Goal: Contribute content

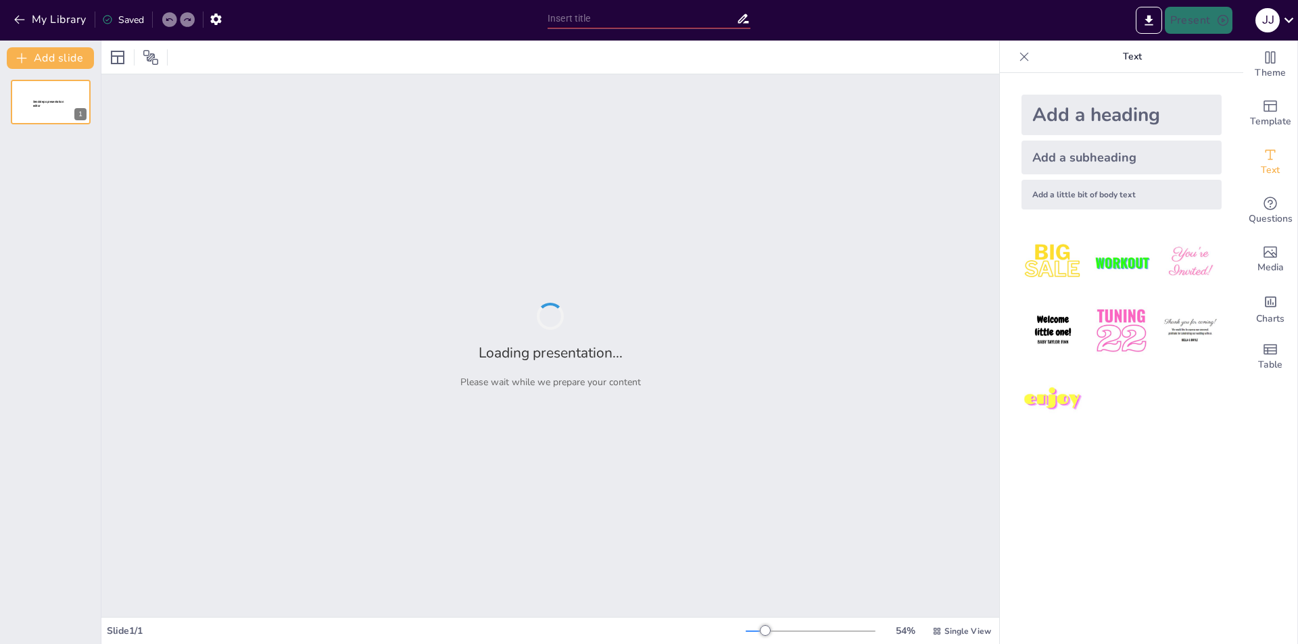
type input "From Awareness to Action: The G7+7 Petition Against [MEDICAL_DATA]"
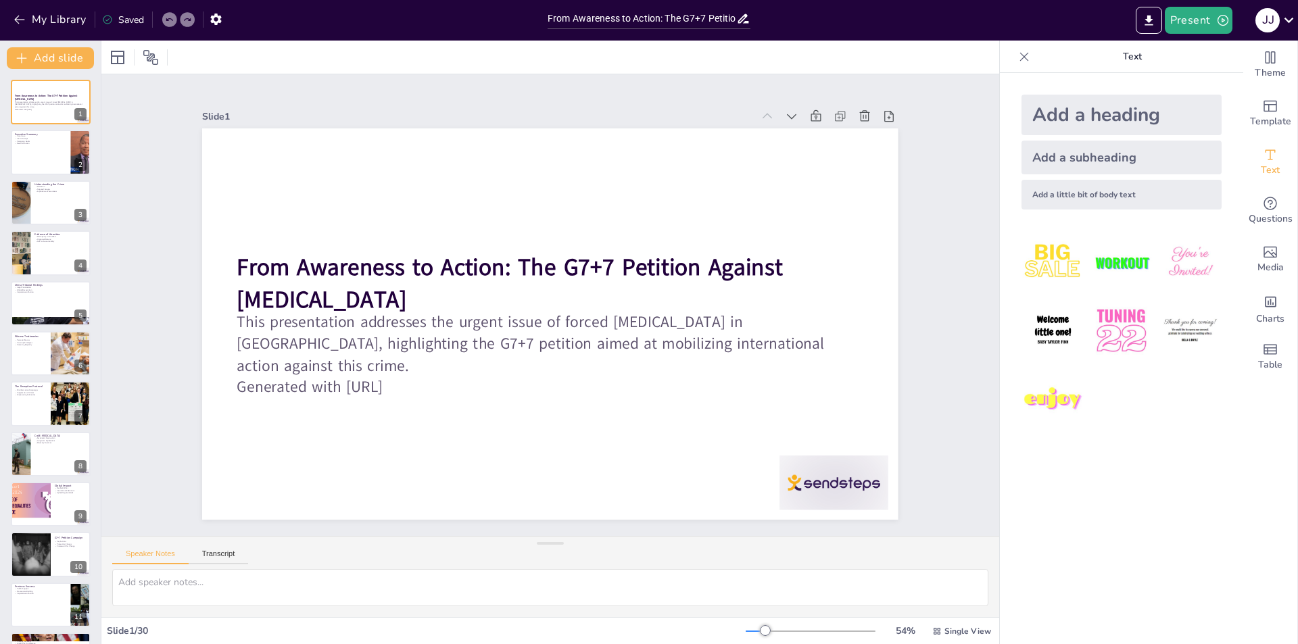
checkbox input "true"
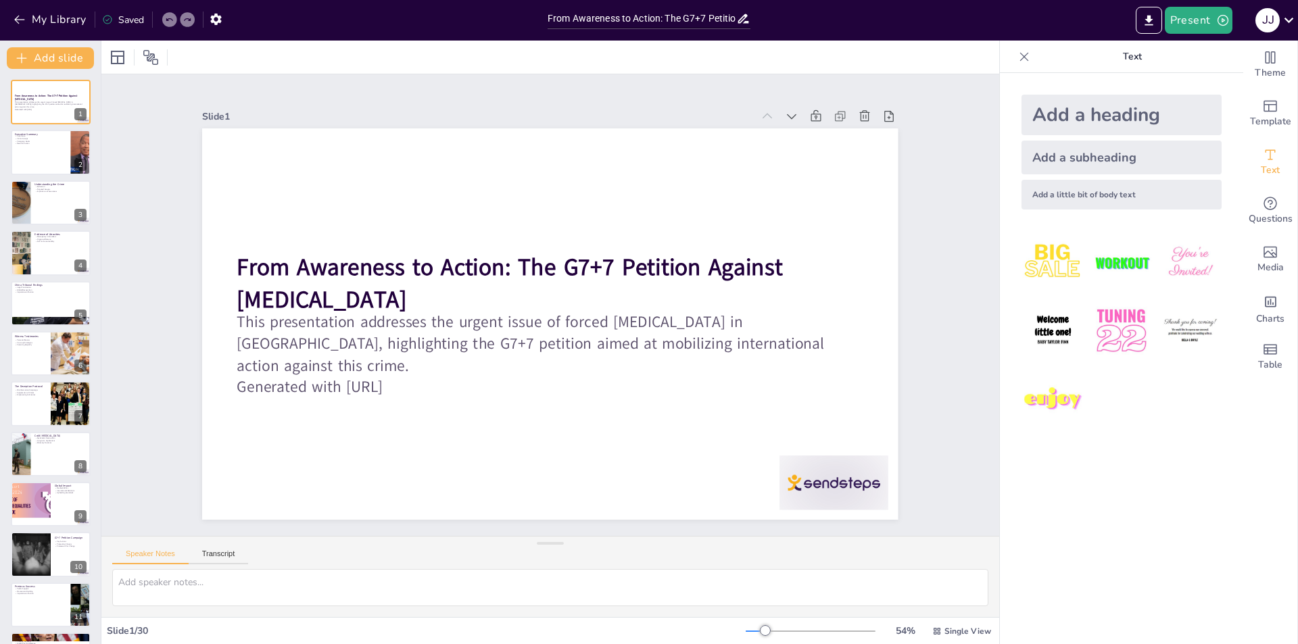
checkbox input "true"
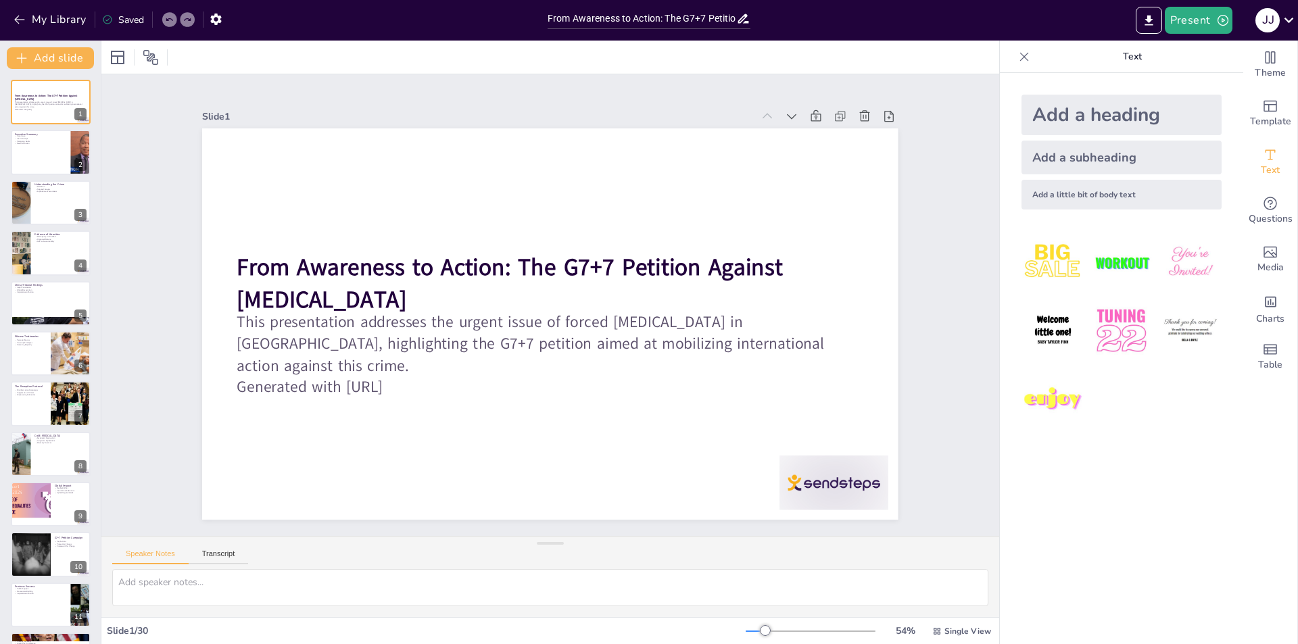
checkbox input "true"
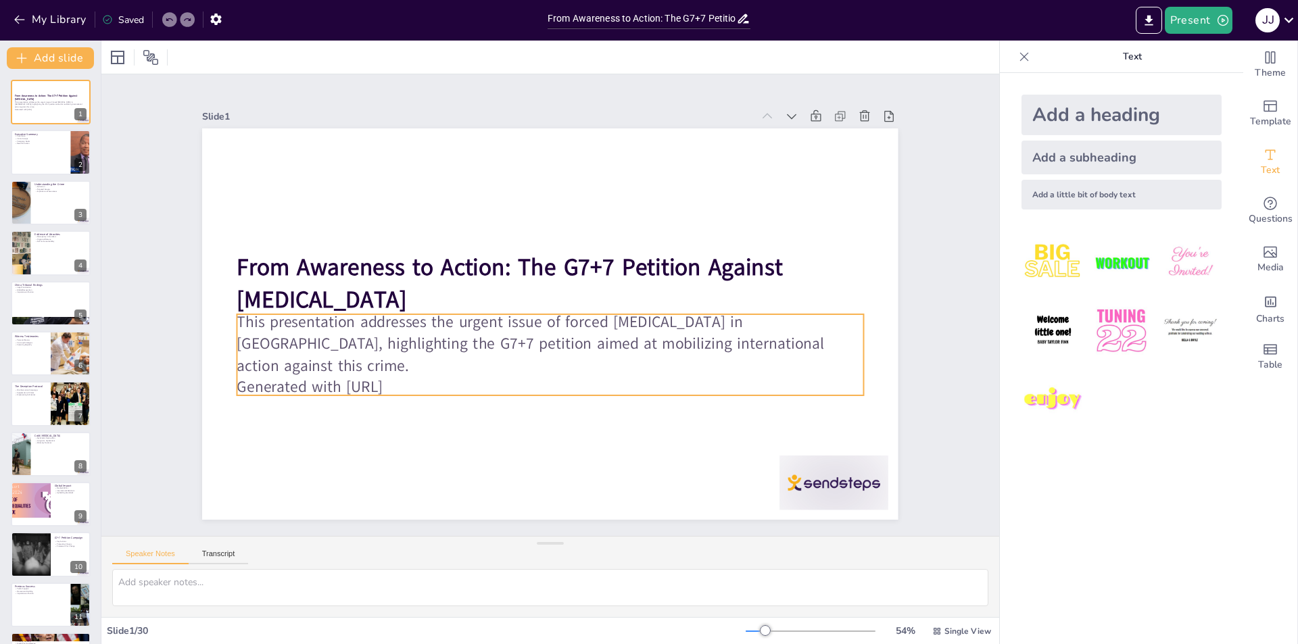
checkbox input "true"
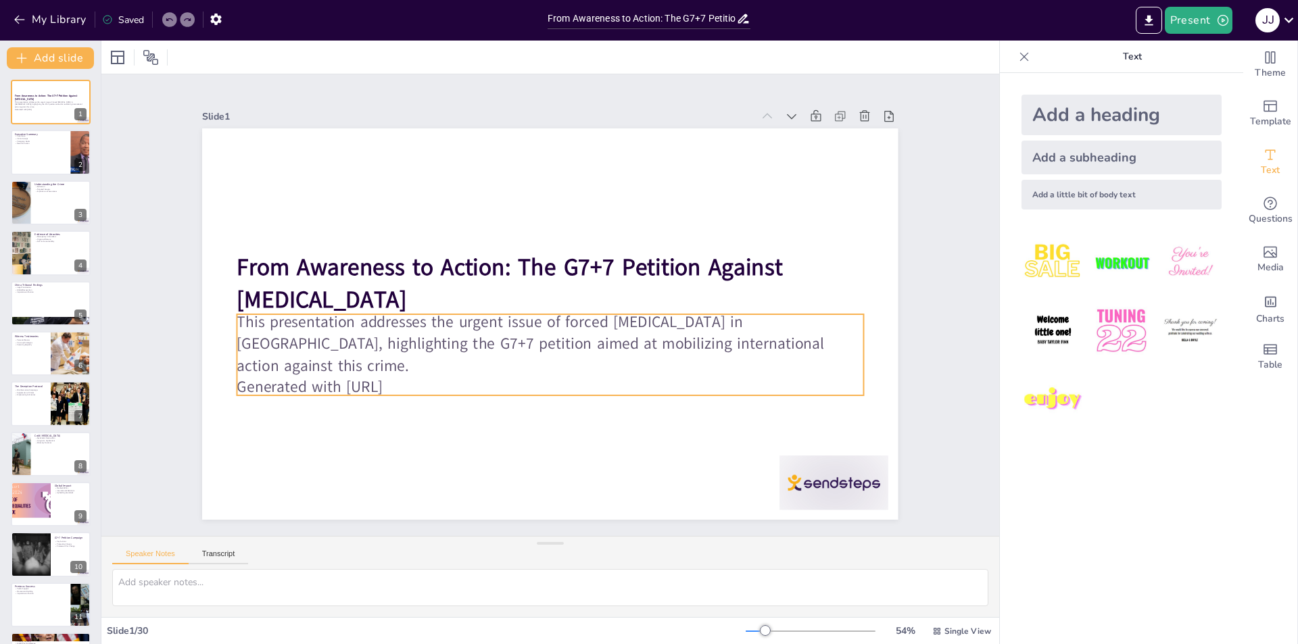
checkbox input "true"
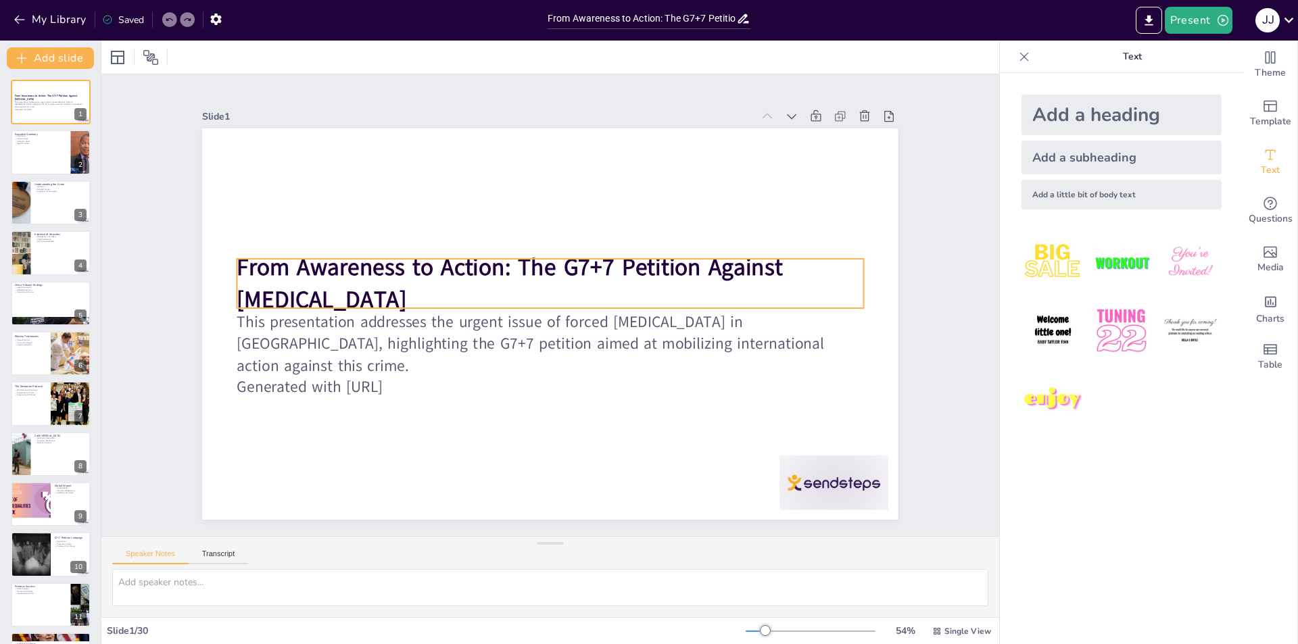
checkbox input "true"
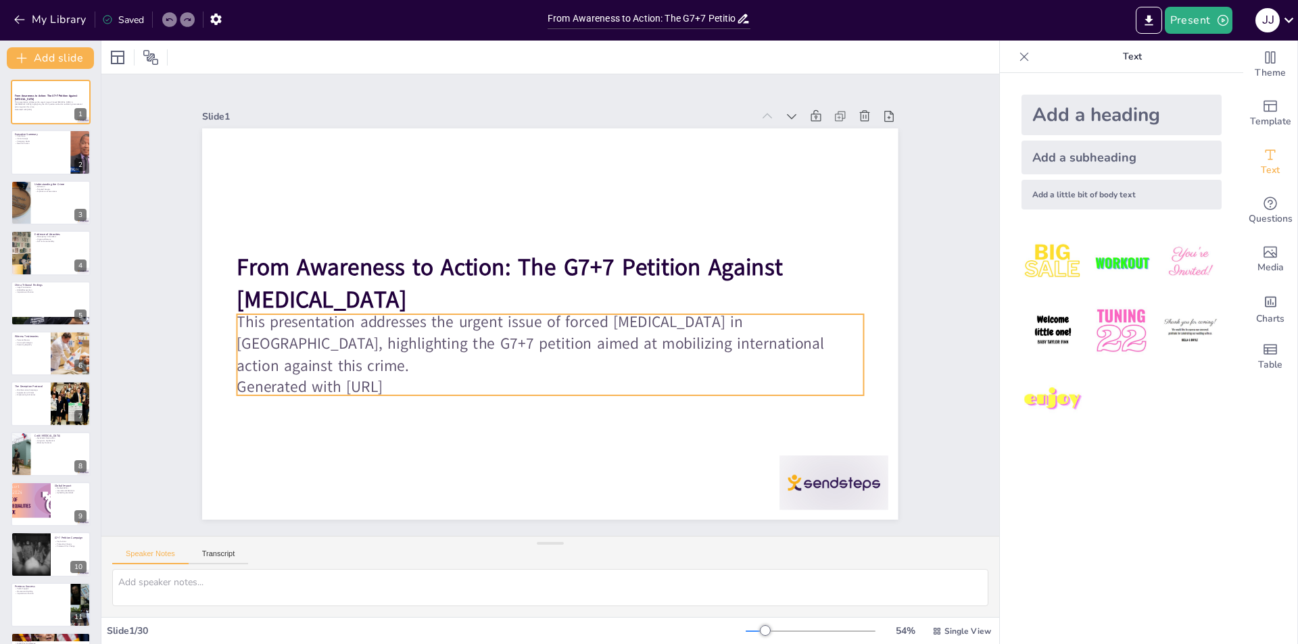
checkbox input "true"
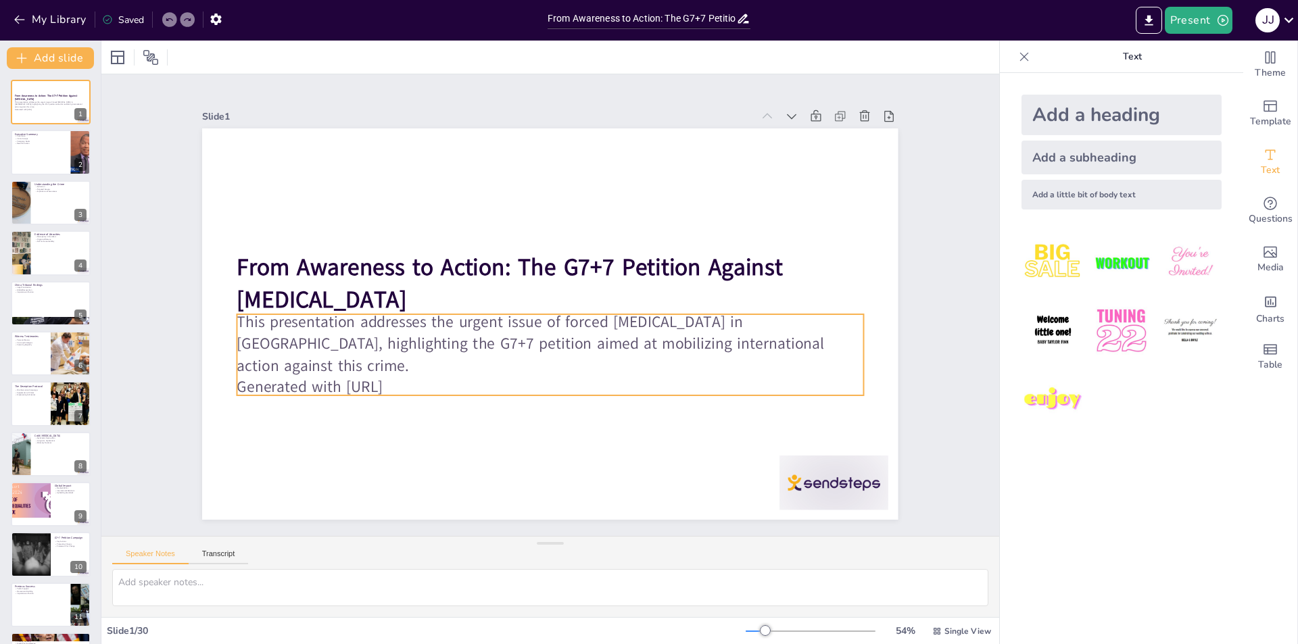
checkbox input "true"
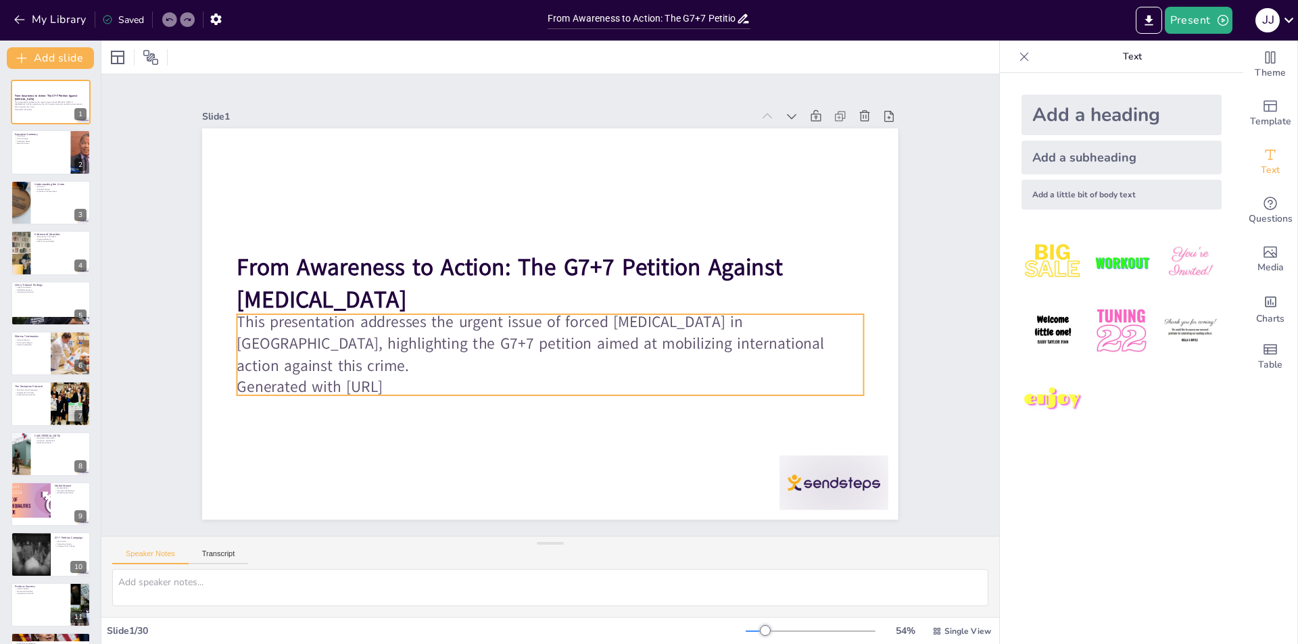
checkbox input "true"
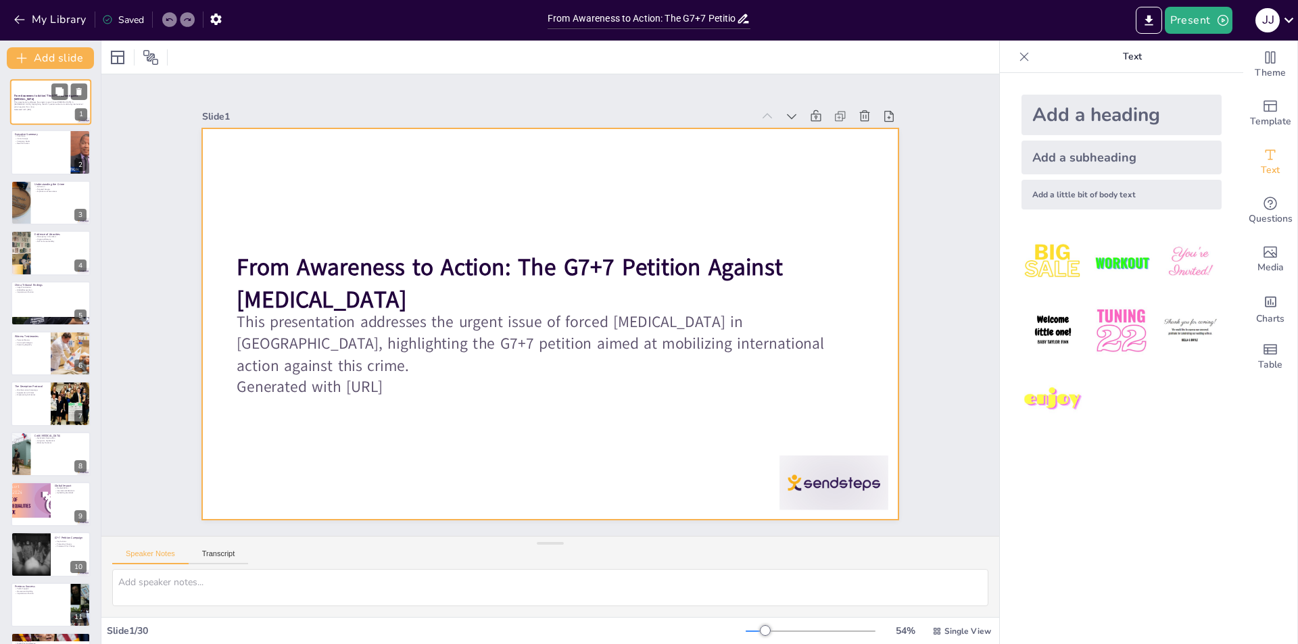
checkbox input "true"
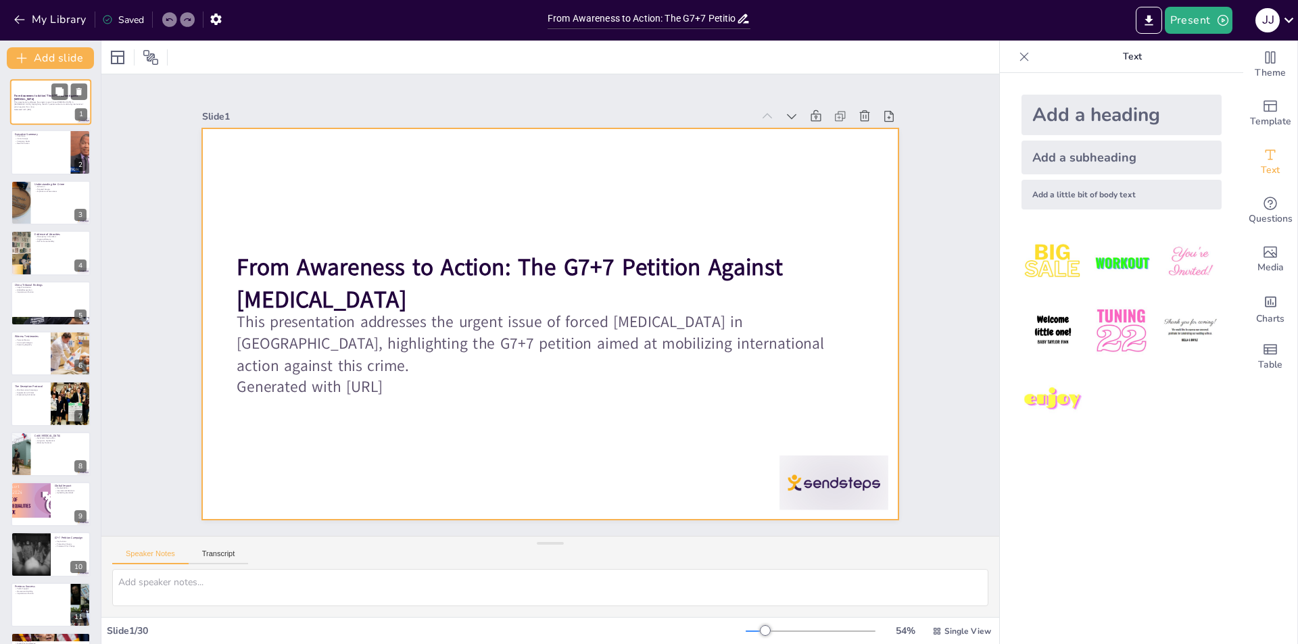
checkbox input "true"
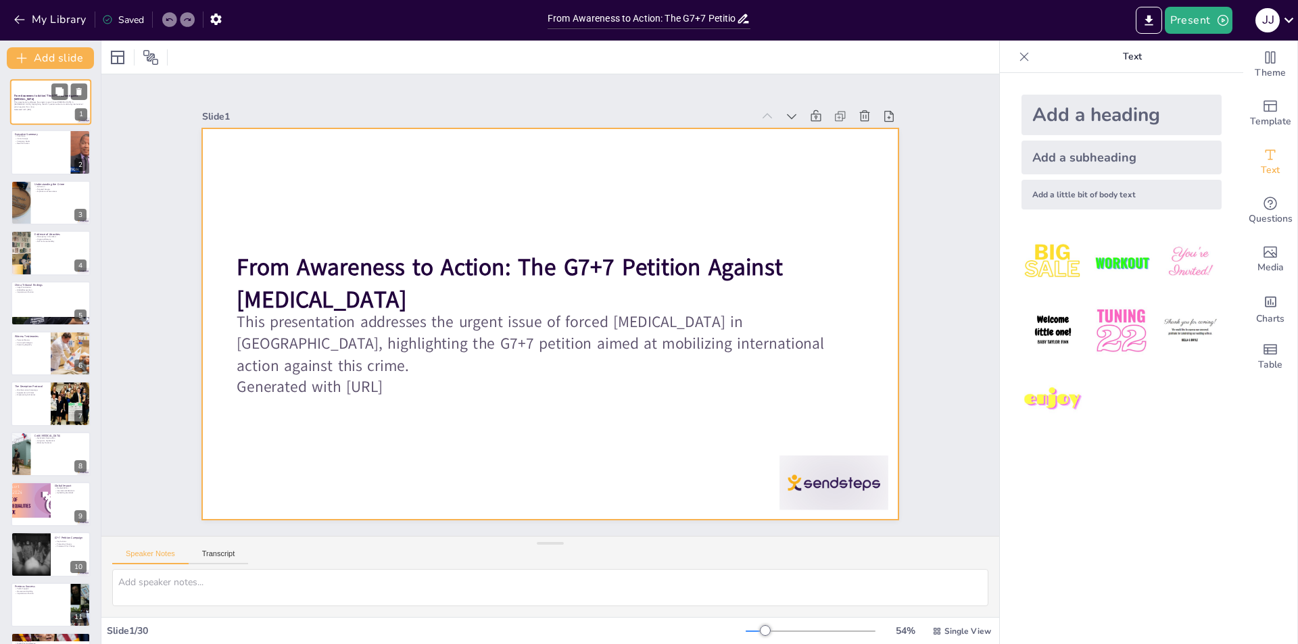
checkbox input "true"
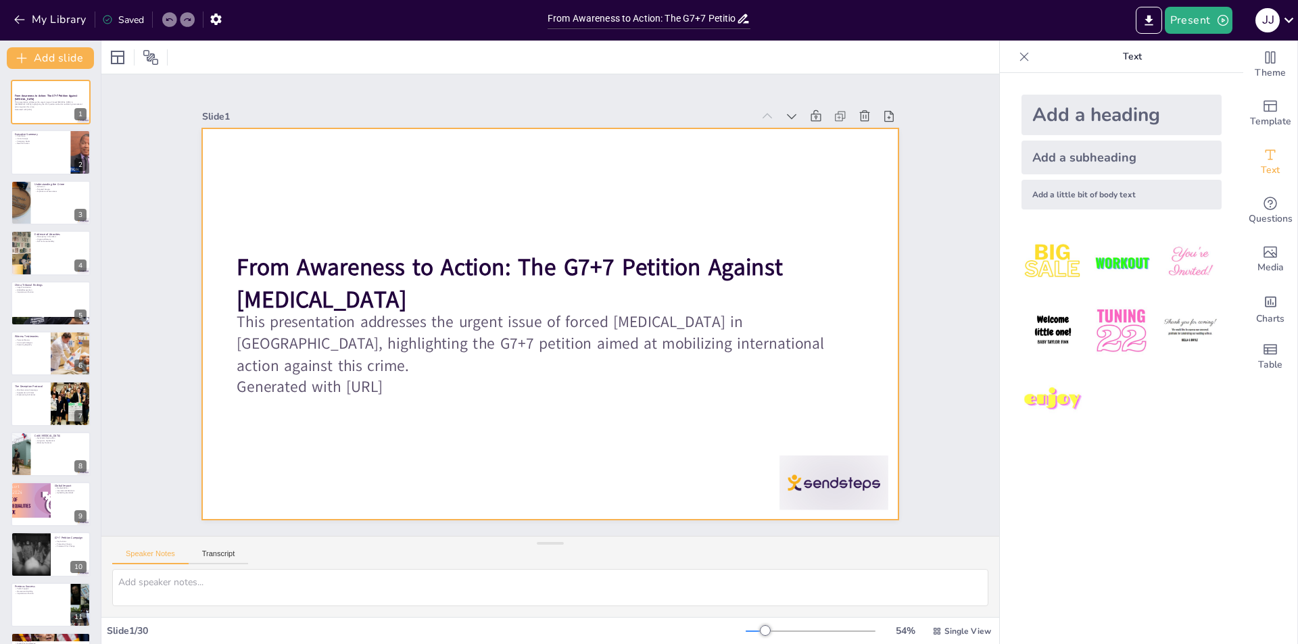
checkbox input "true"
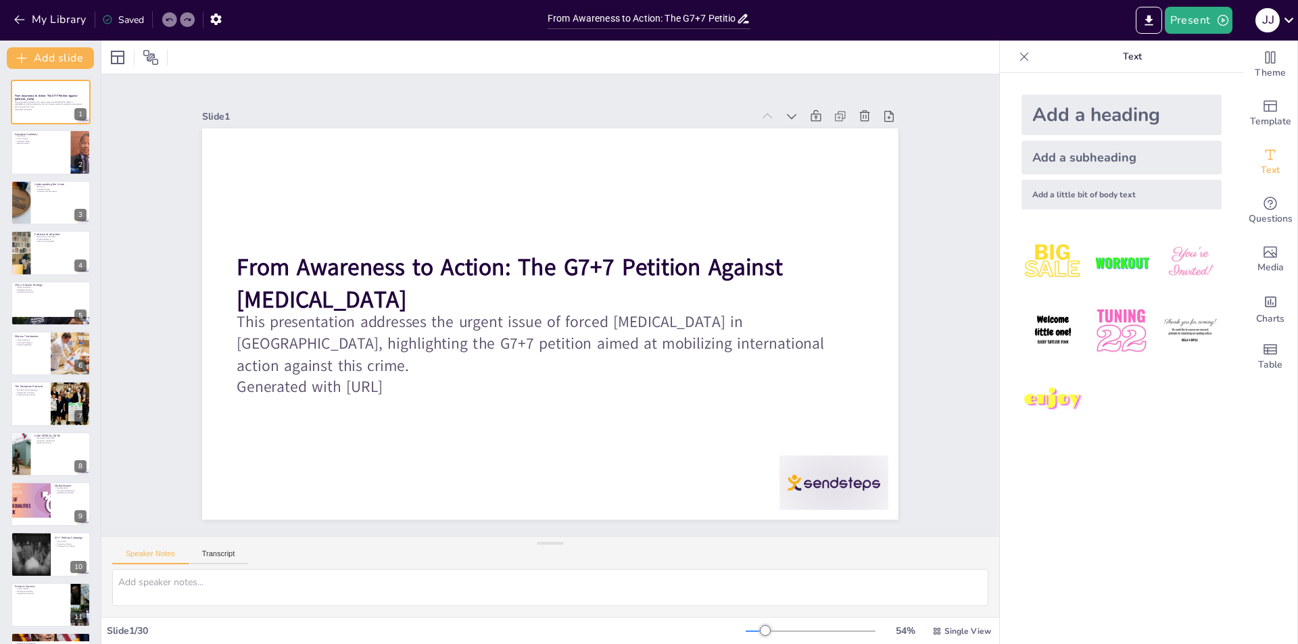
checkbox input "true"
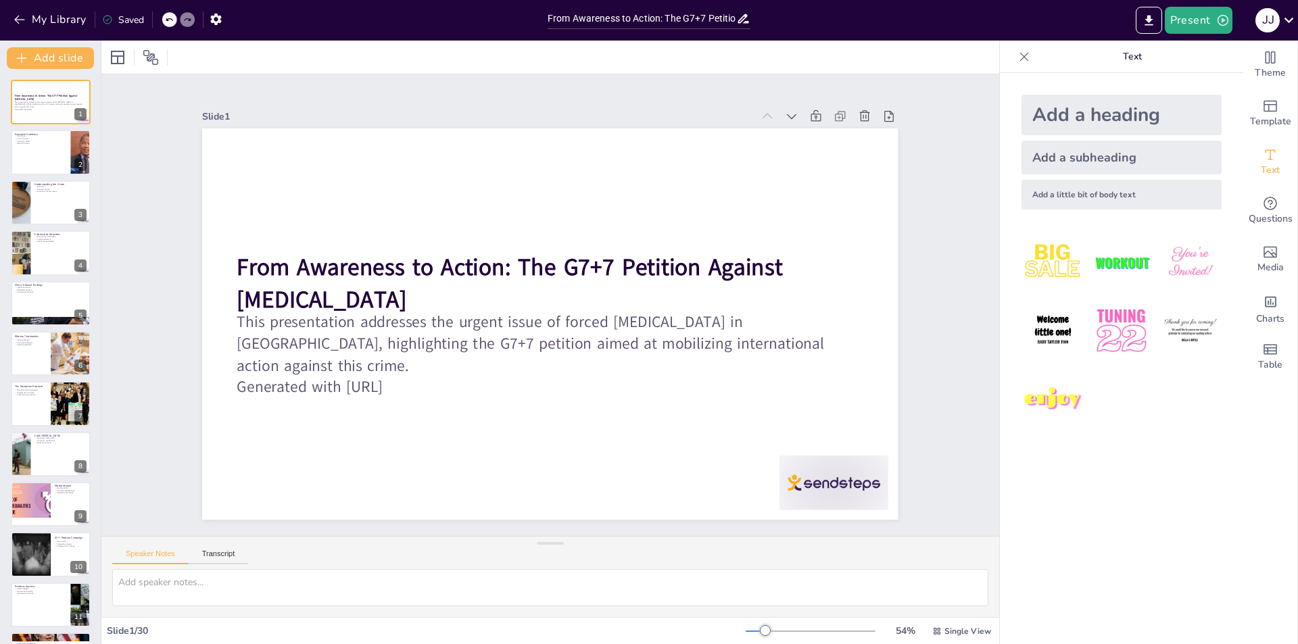
checkbox input "true"
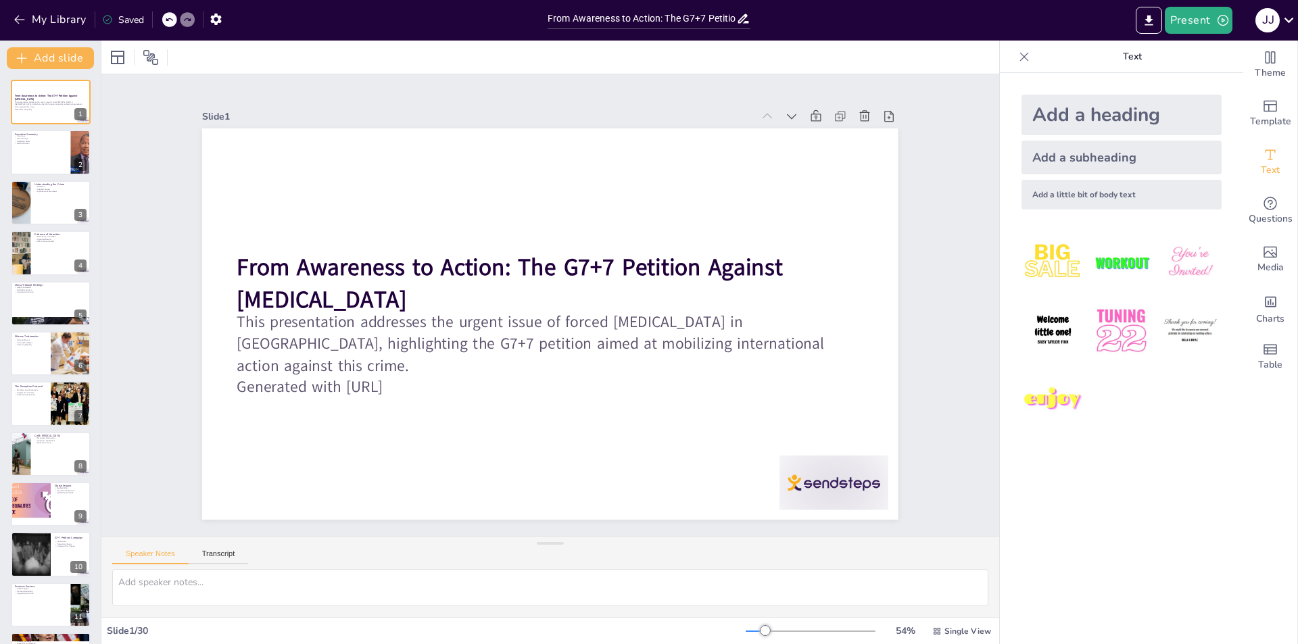
checkbox input "true"
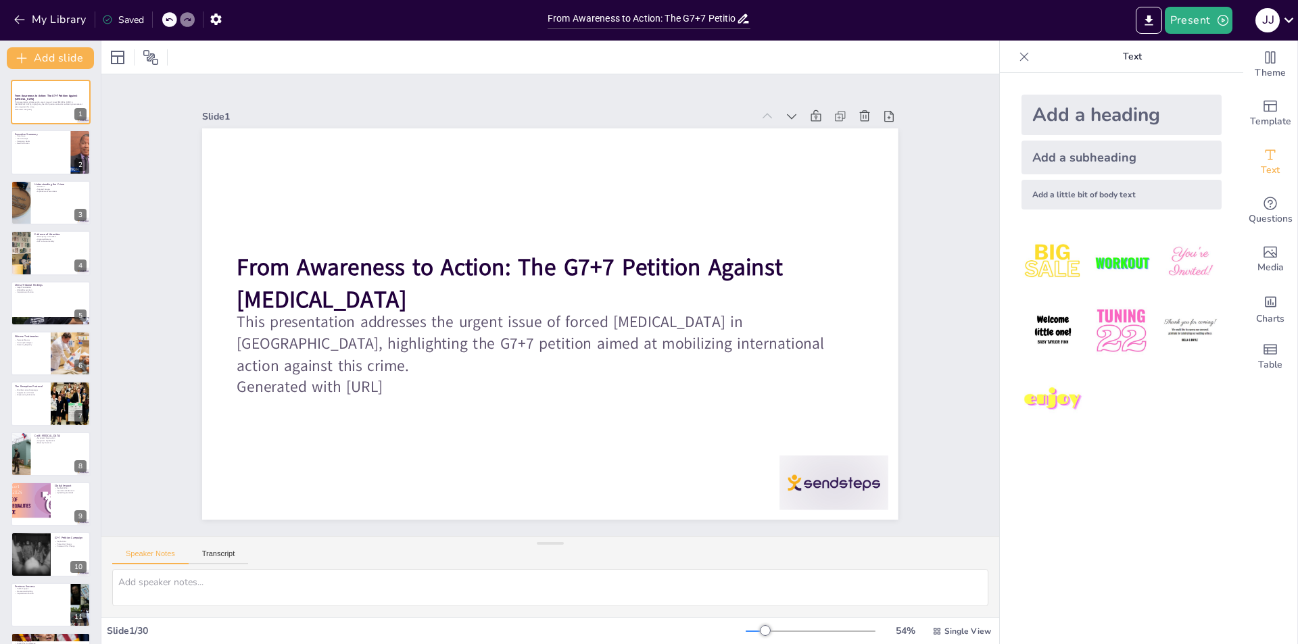
checkbox input "true"
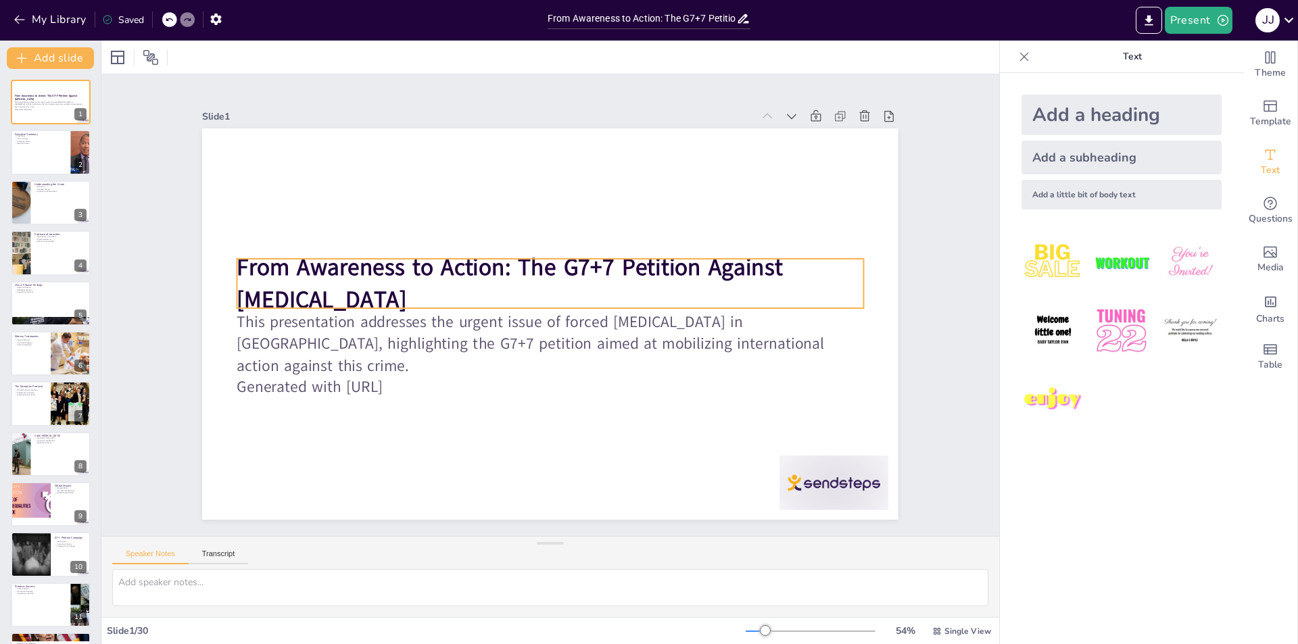
checkbox input "true"
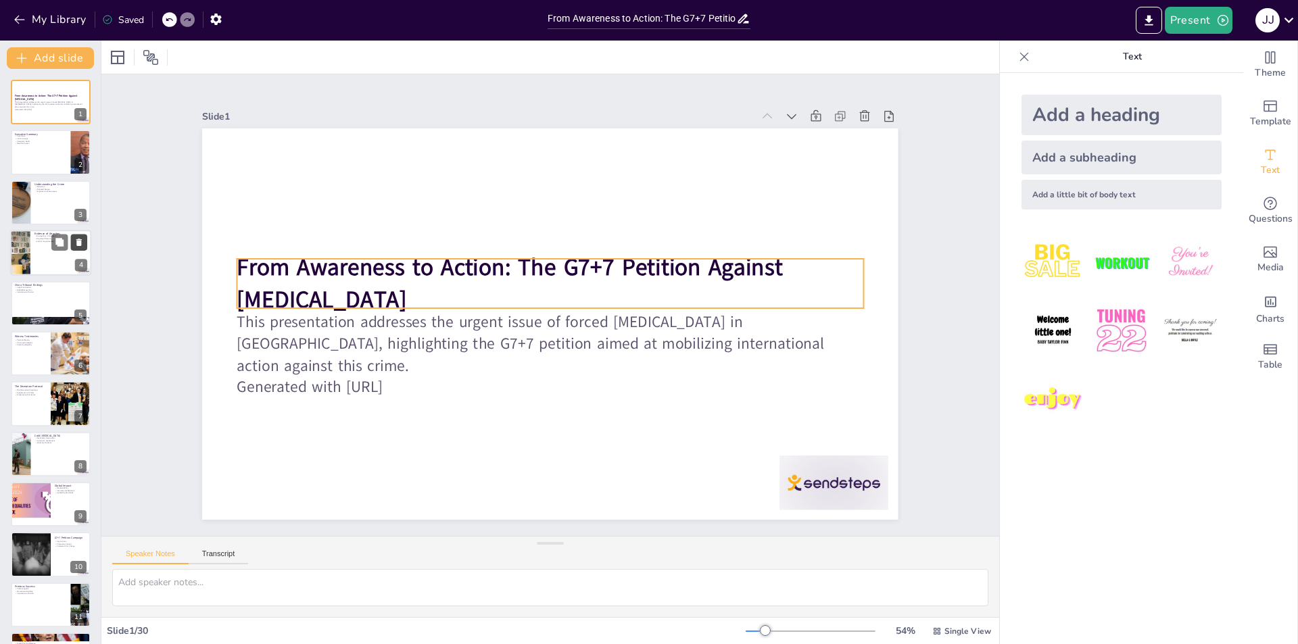
checkbox input "true"
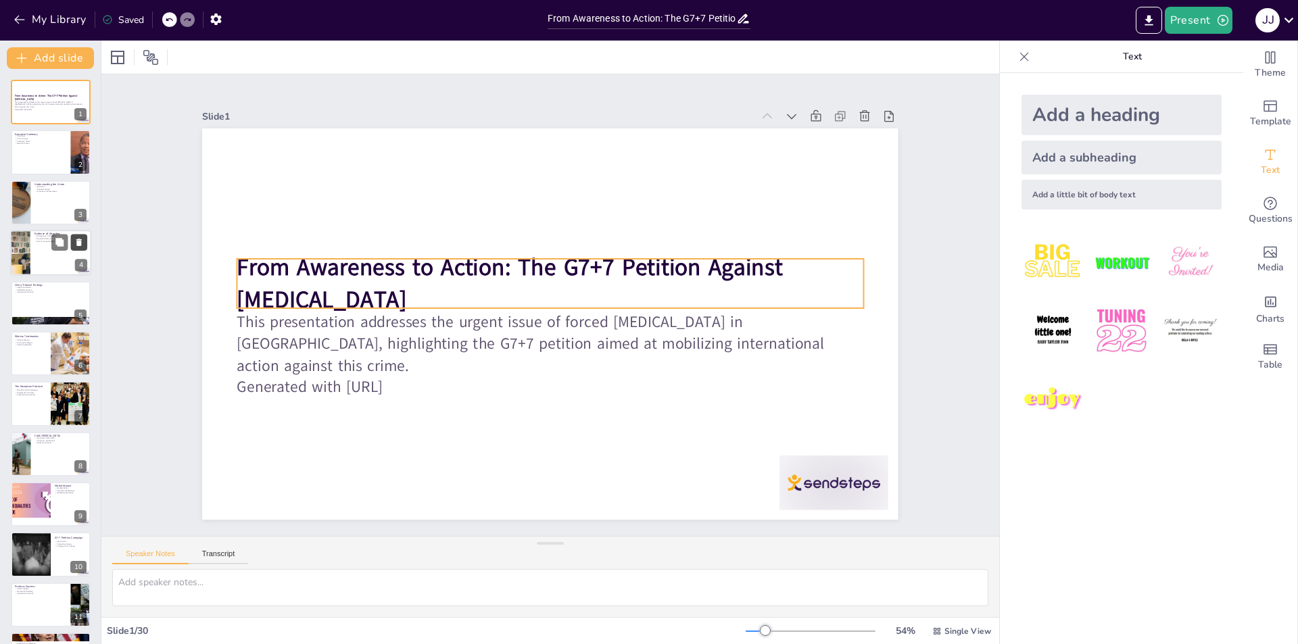
checkbox input "true"
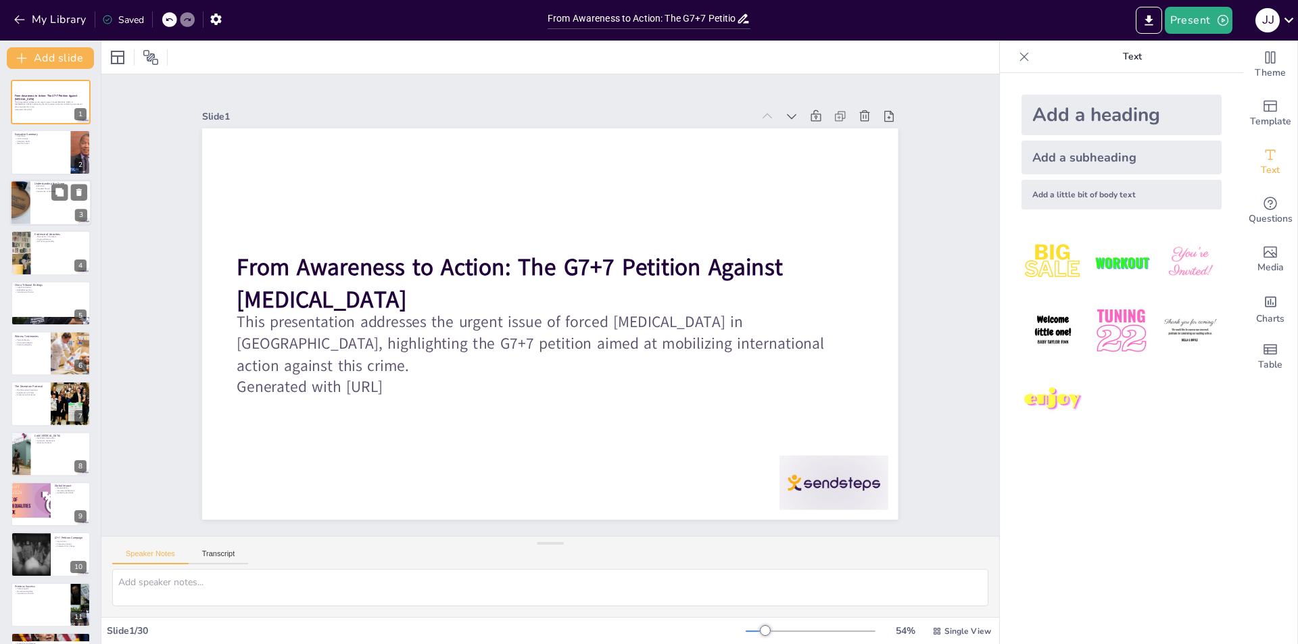
checkbox input "true"
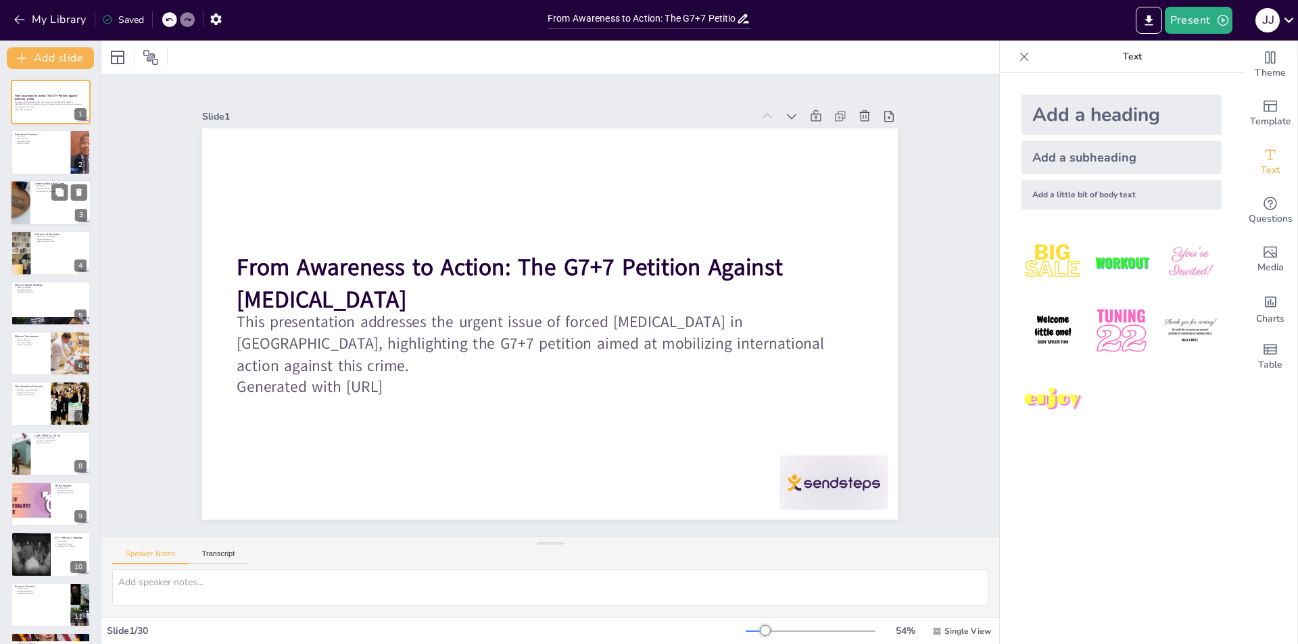
checkbox input "true"
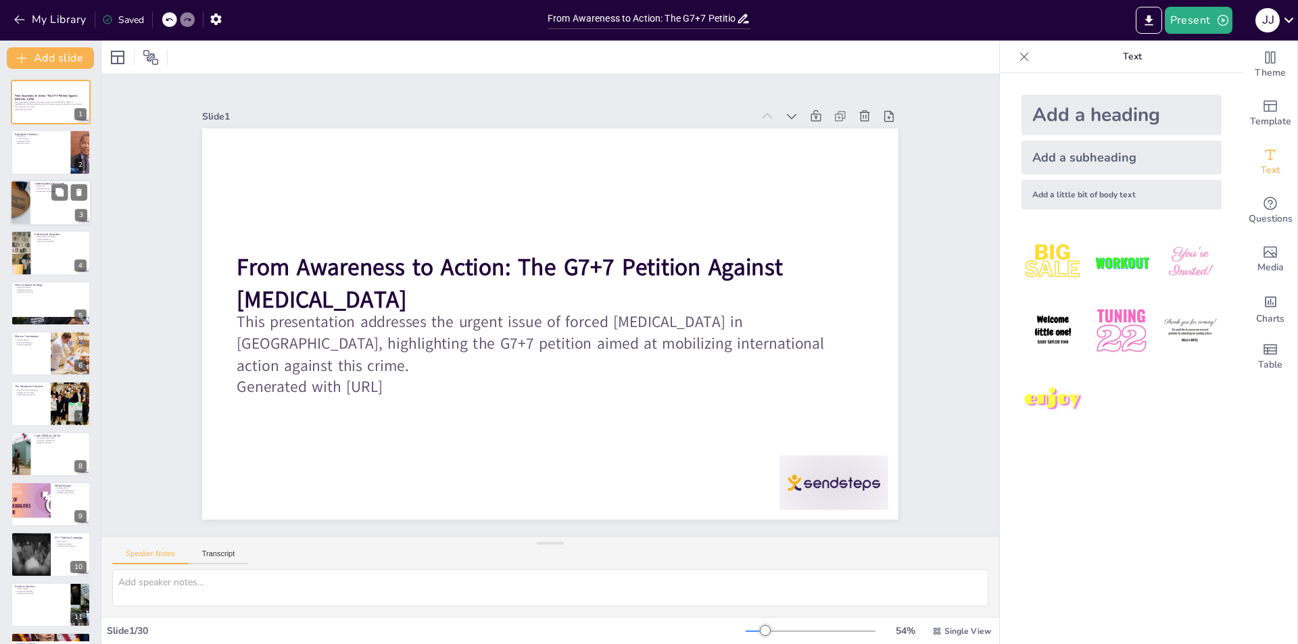
checkbox input "true"
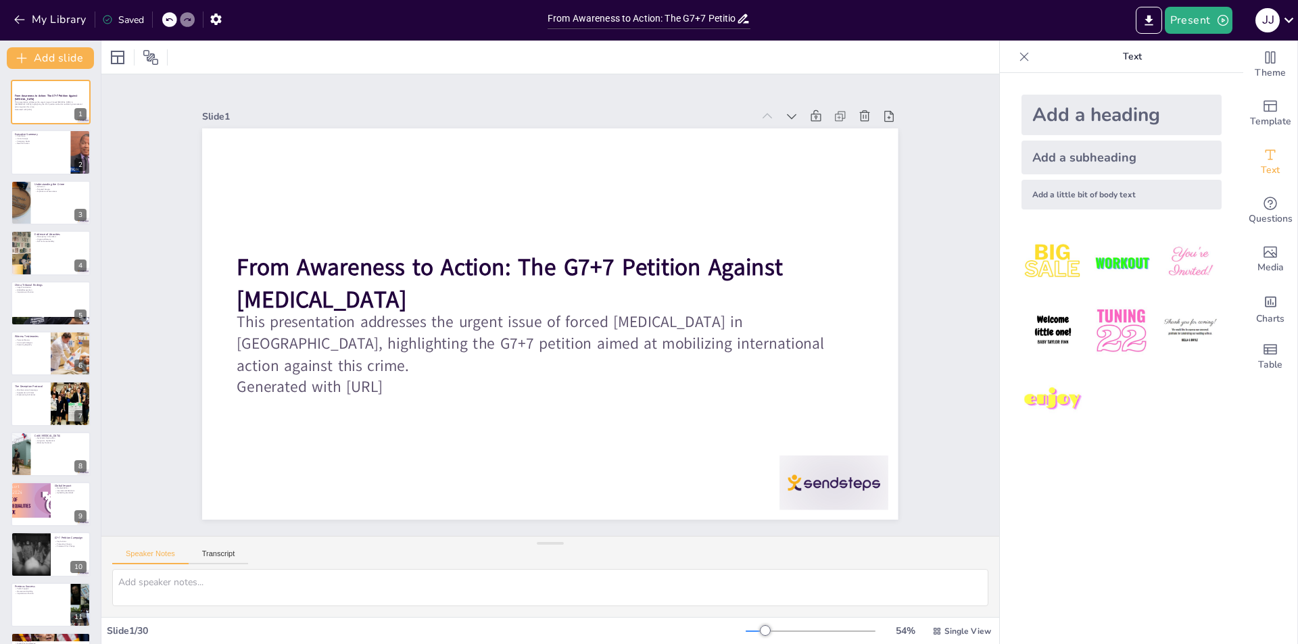
checkbox input "true"
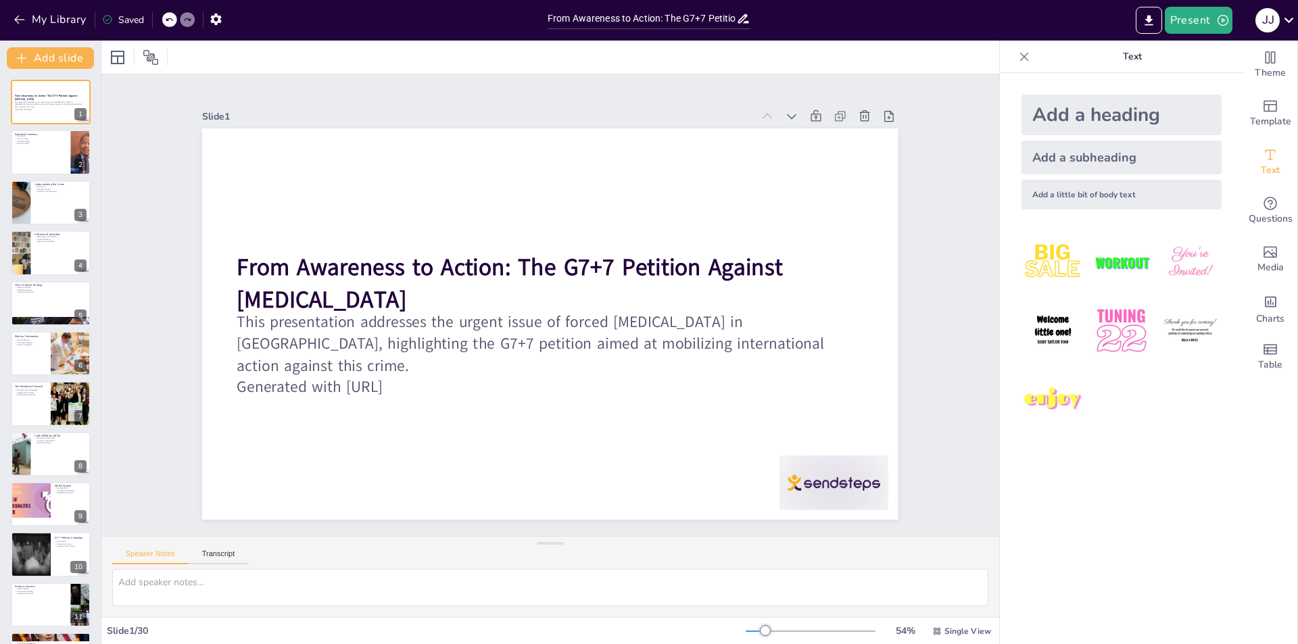
checkbox input "true"
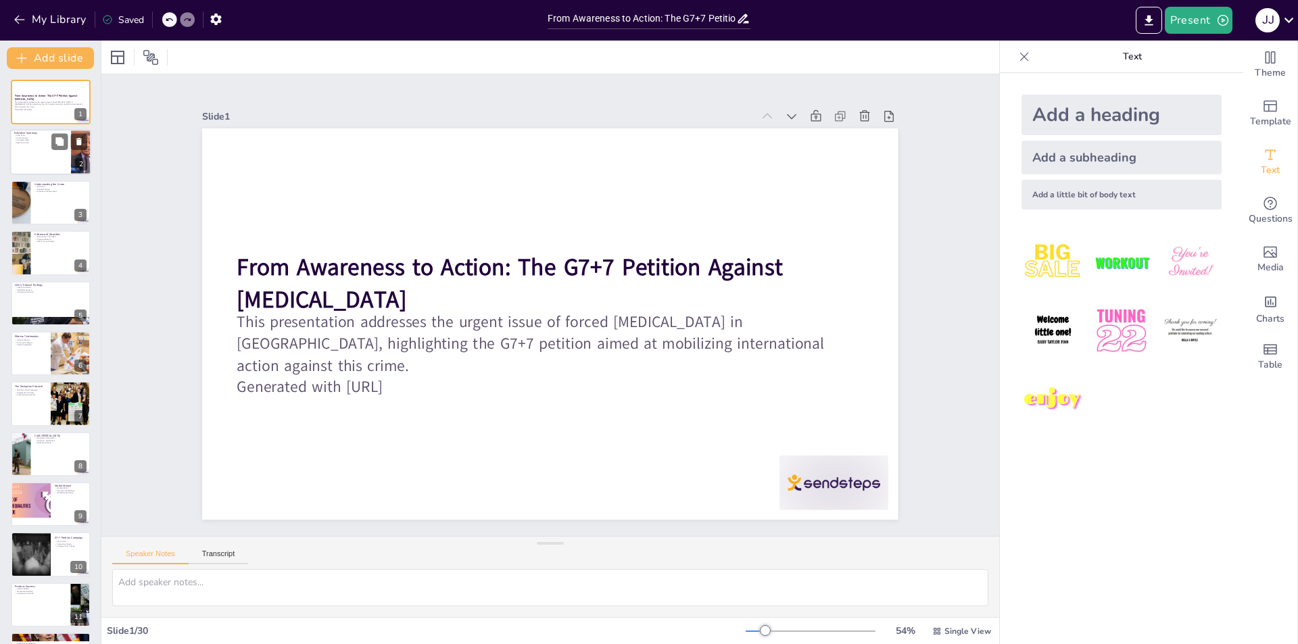
checkbox input "true"
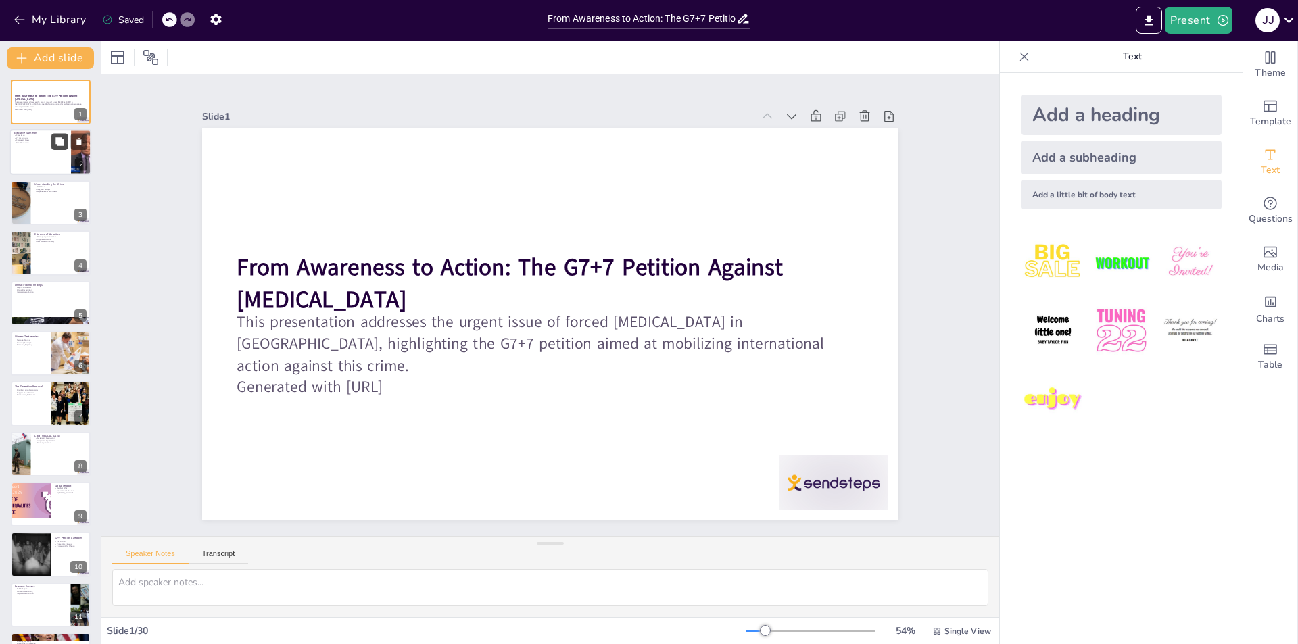
checkbox input "true"
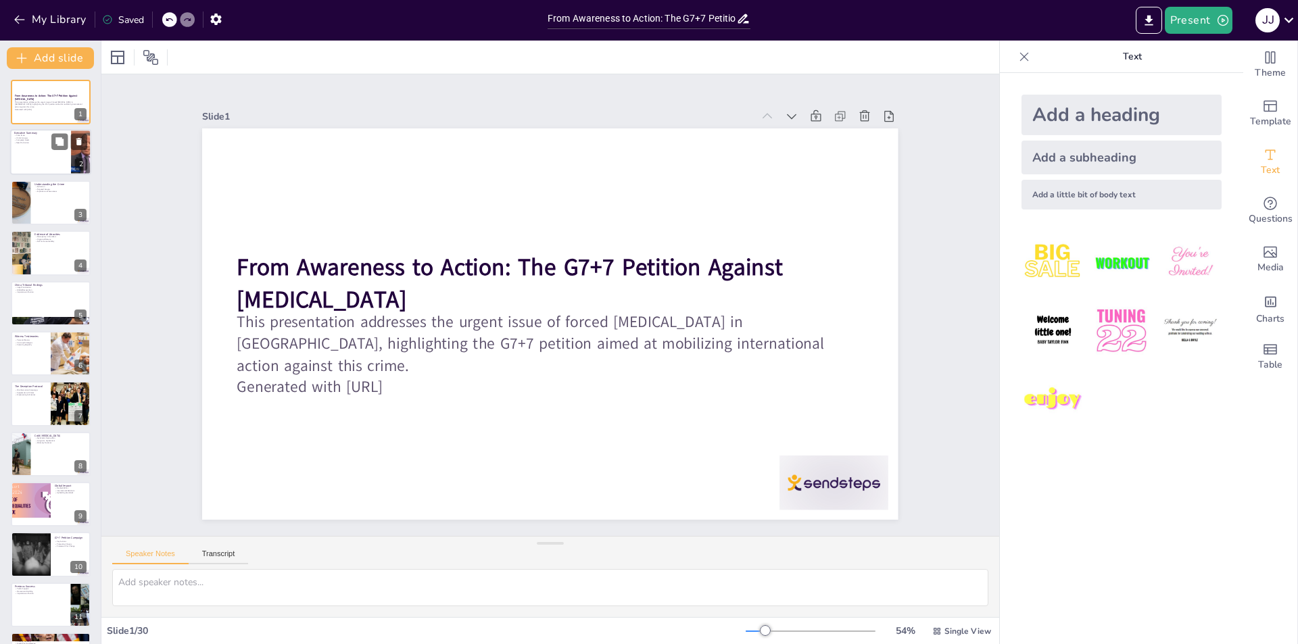
checkbox input "true"
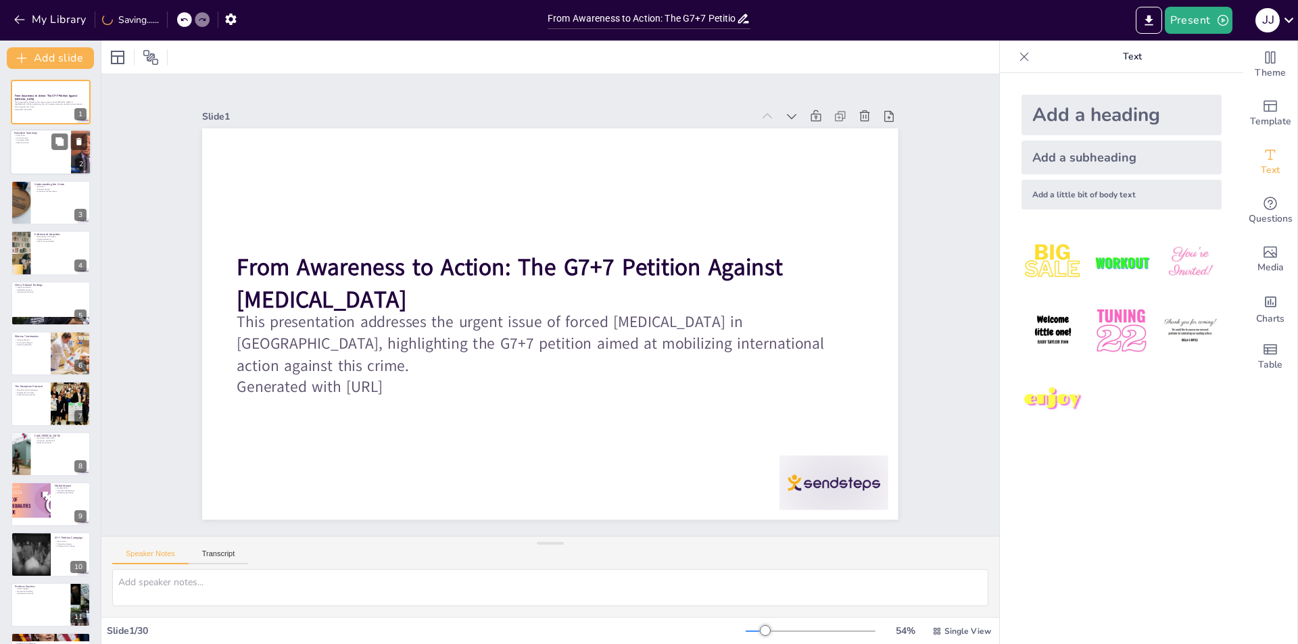
click at [26, 158] on div at bounding box center [50, 153] width 81 height 46
checkbox input "true"
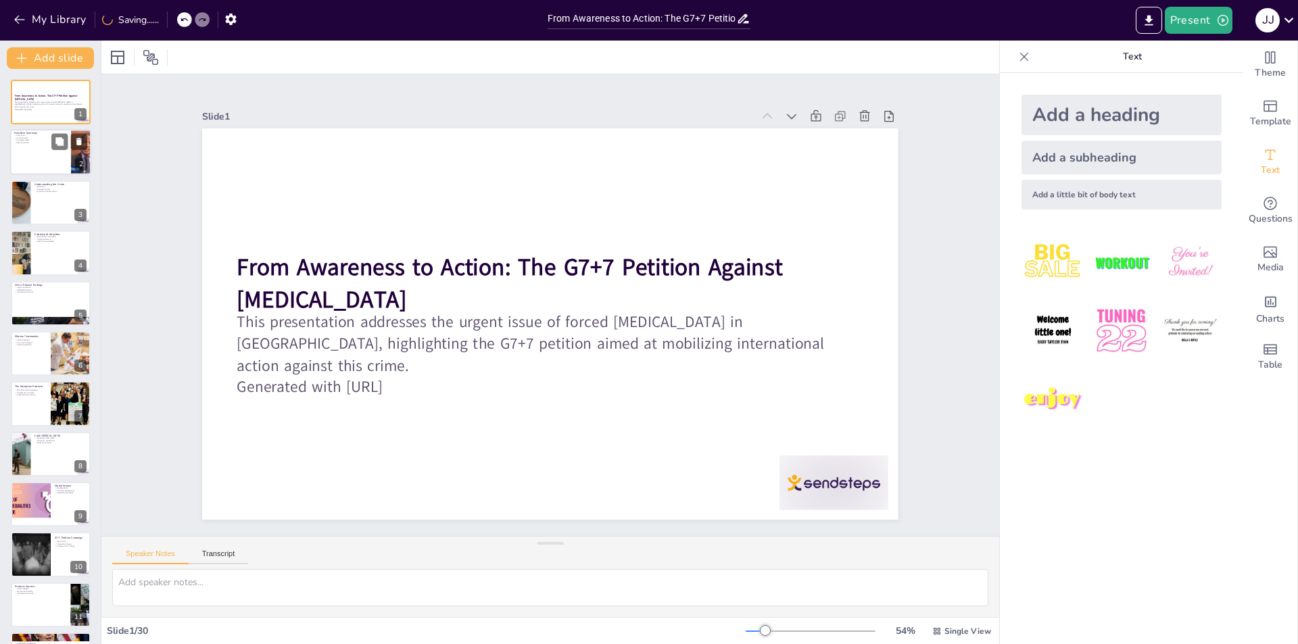
checkbox input "true"
type textarea "The core issue of forced [MEDICAL_DATA] is a serious violation of human rights,…"
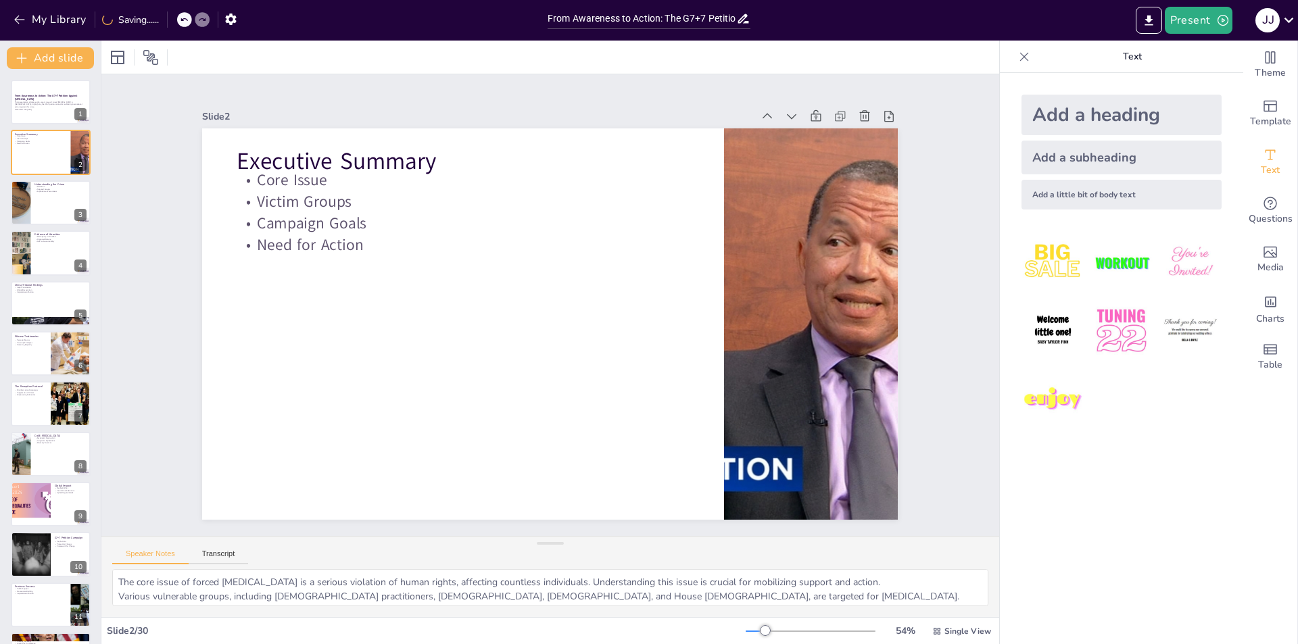
checkbox input "true"
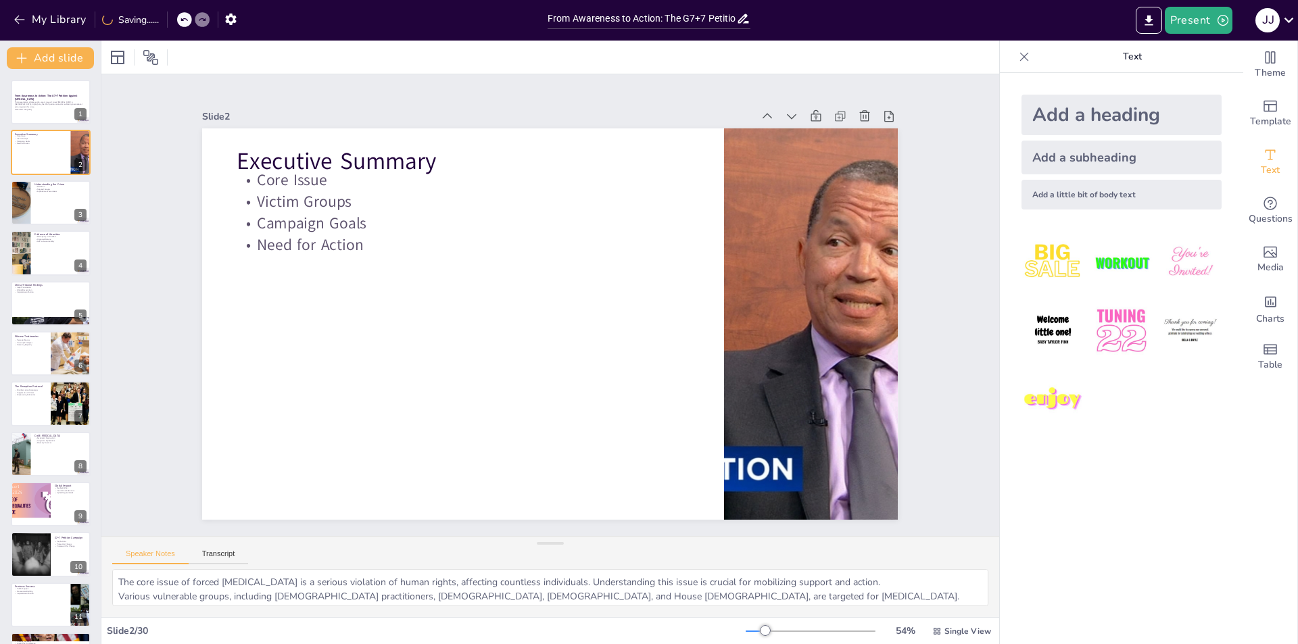
checkbox input "true"
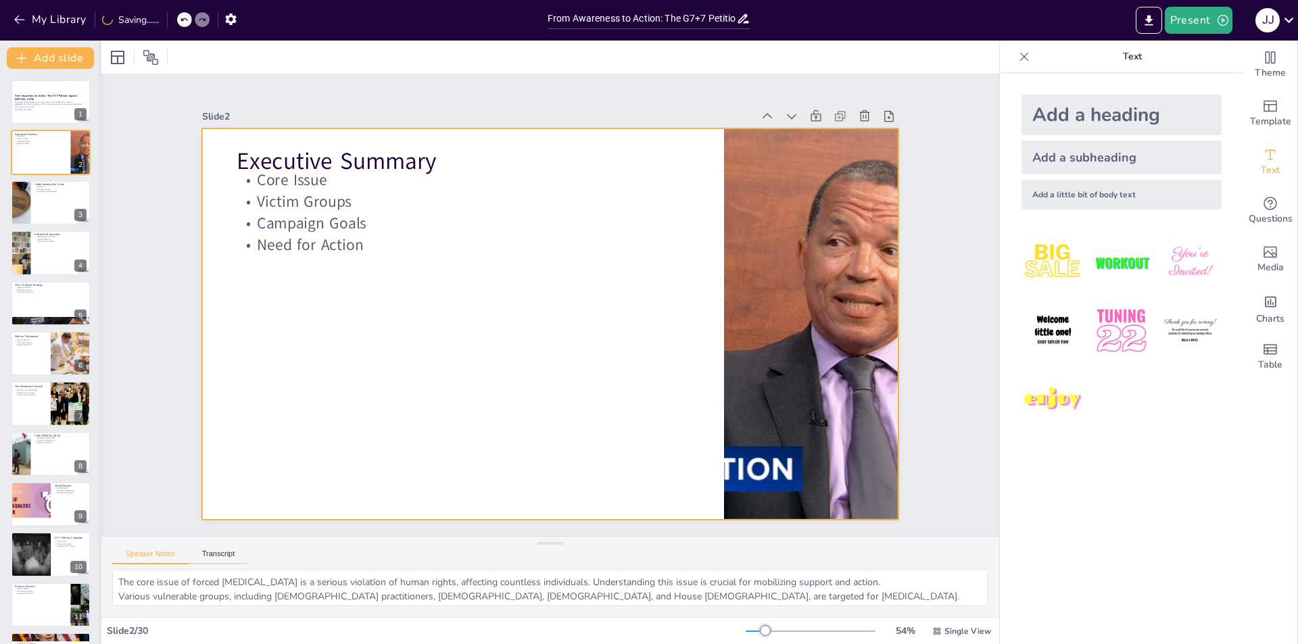
checkbox input "true"
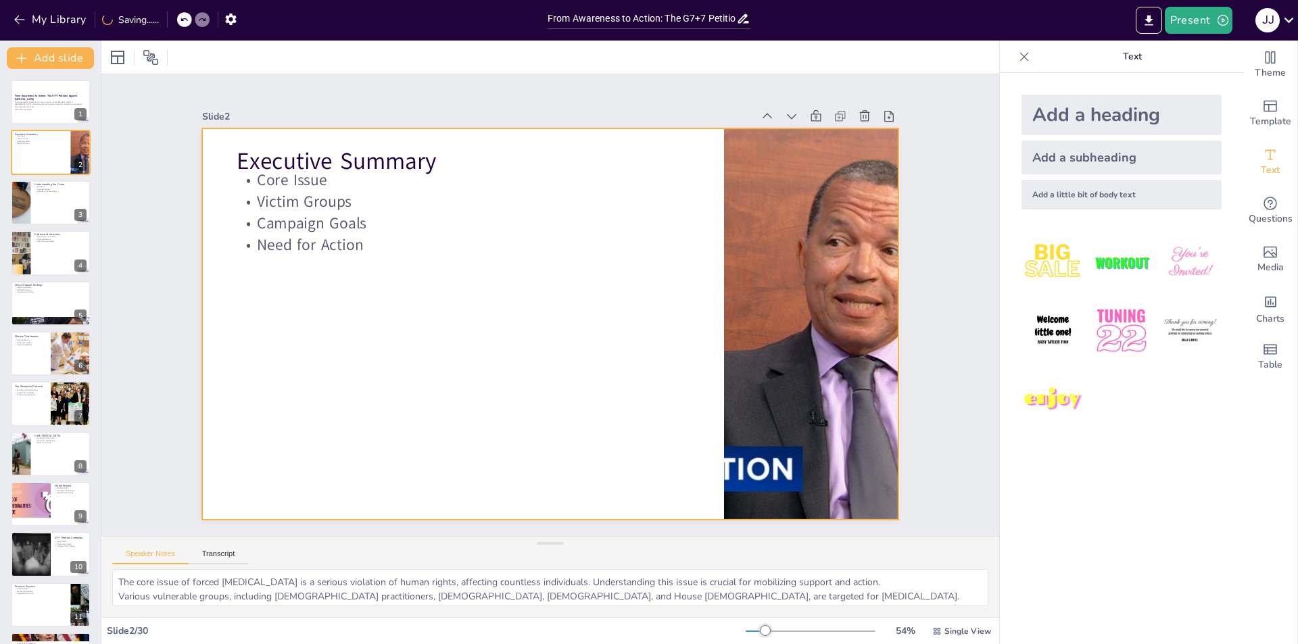
checkbox input "true"
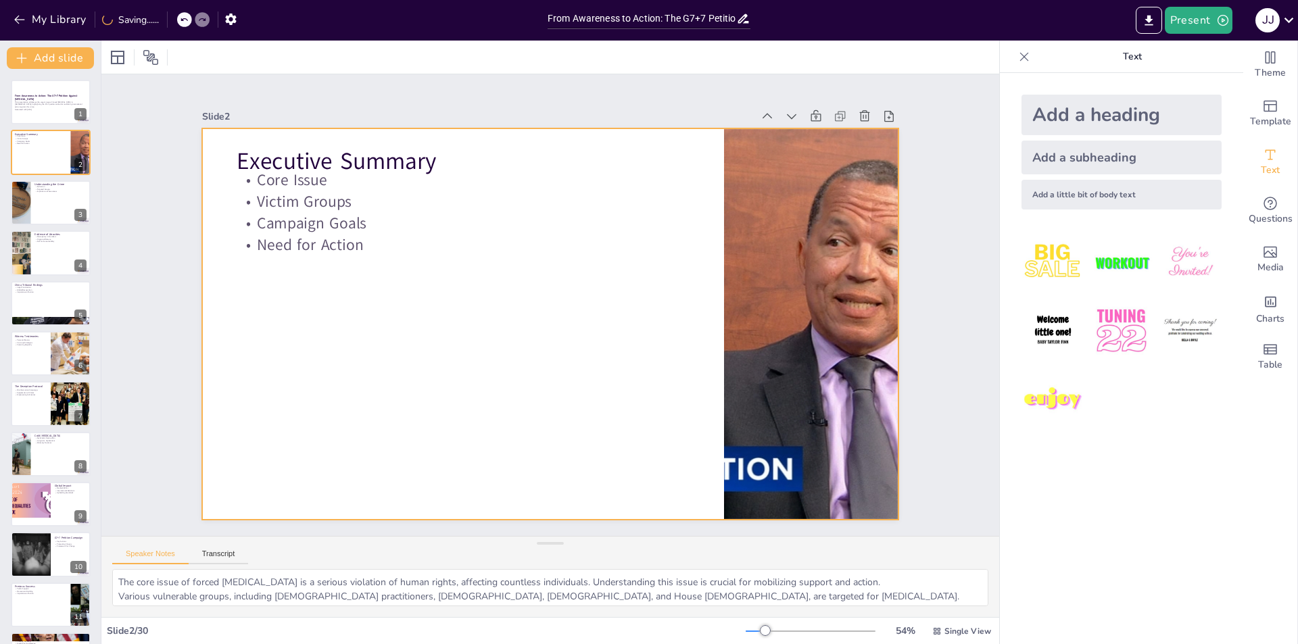
checkbox input "true"
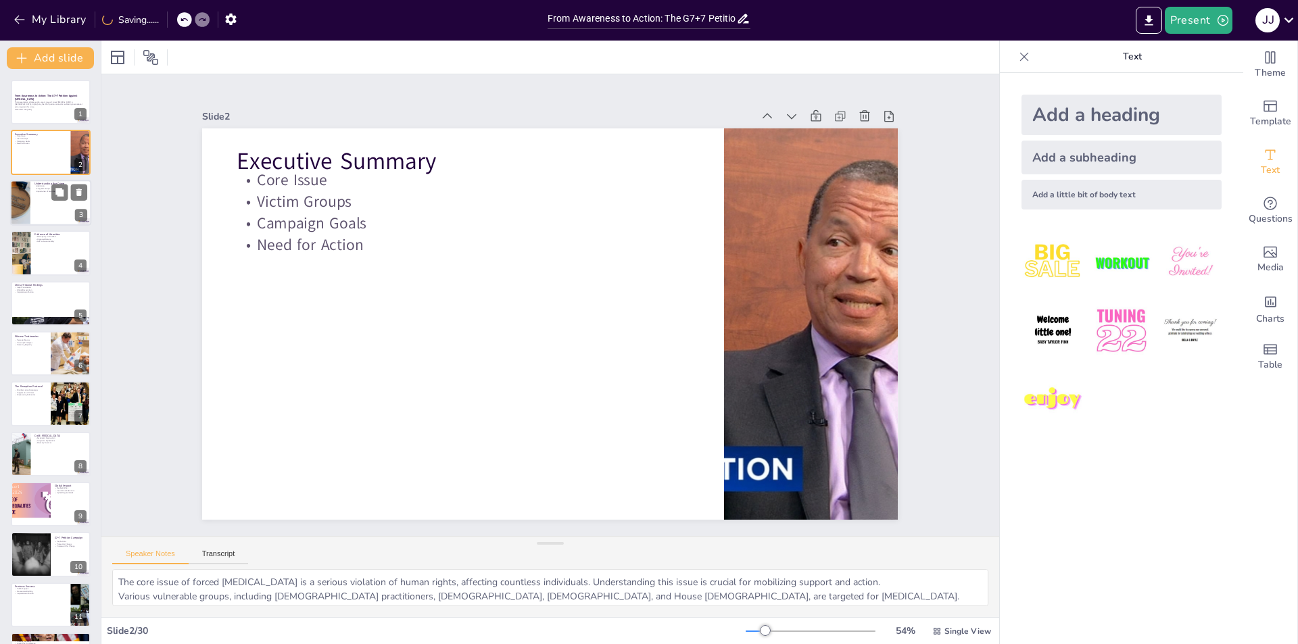
checkbox input "true"
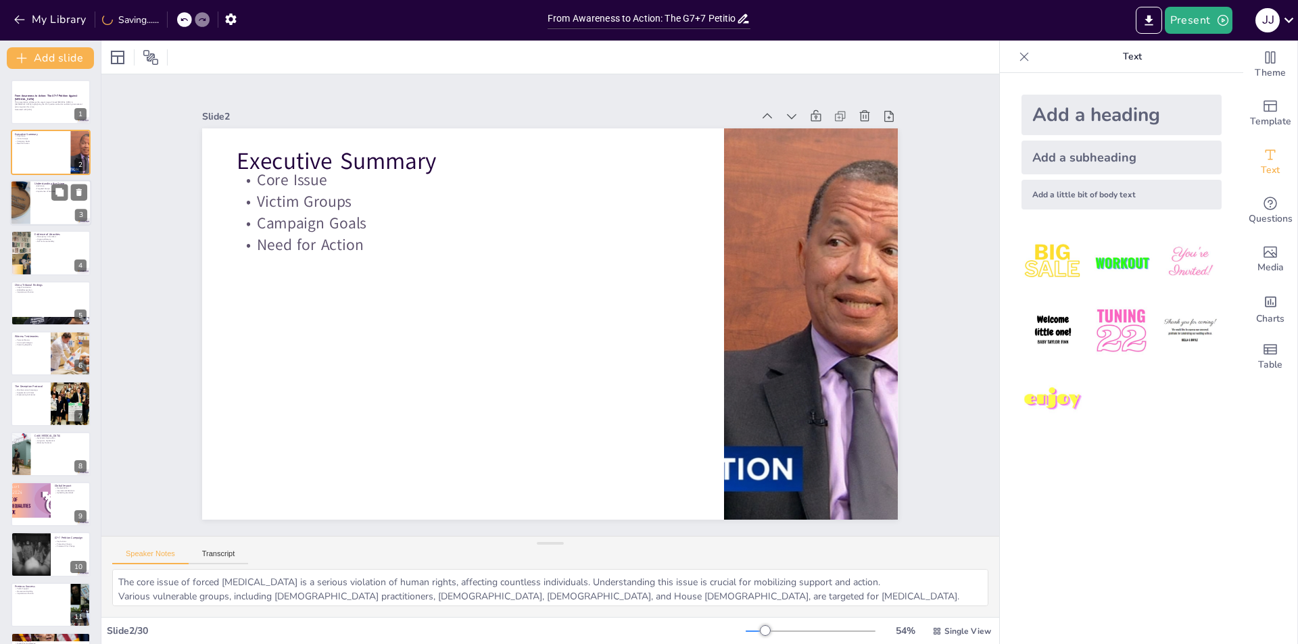
click at [25, 207] on div at bounding box center [20, 203] width 69 height 46
checkbox input "true"
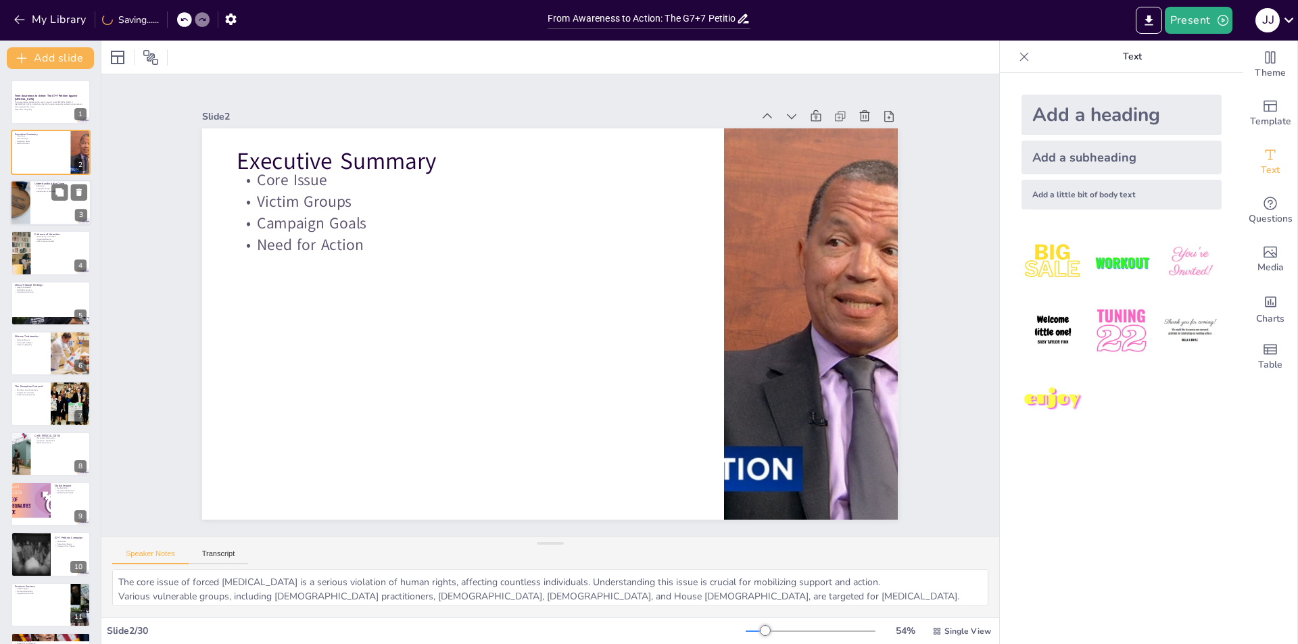
checkbox input "true"
type textarea "Understanding the definition of forced [MEDICAL_DATA] is vital for recognizing …"
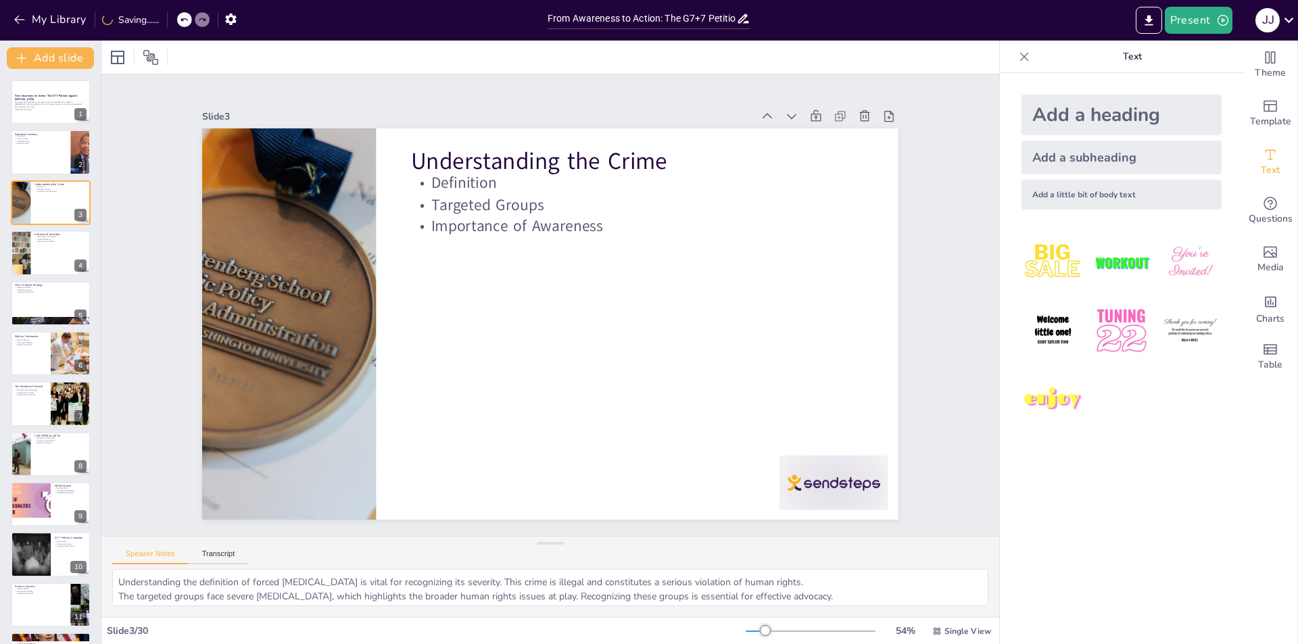
checkbox input "true"
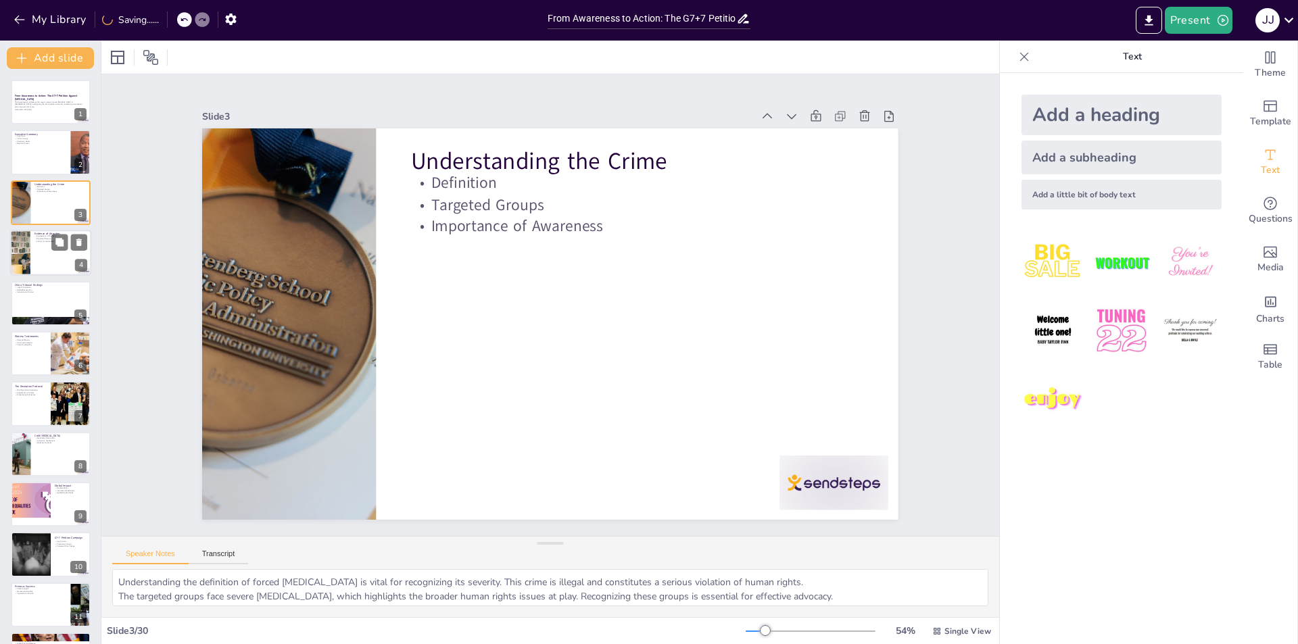
checkbox input "true"
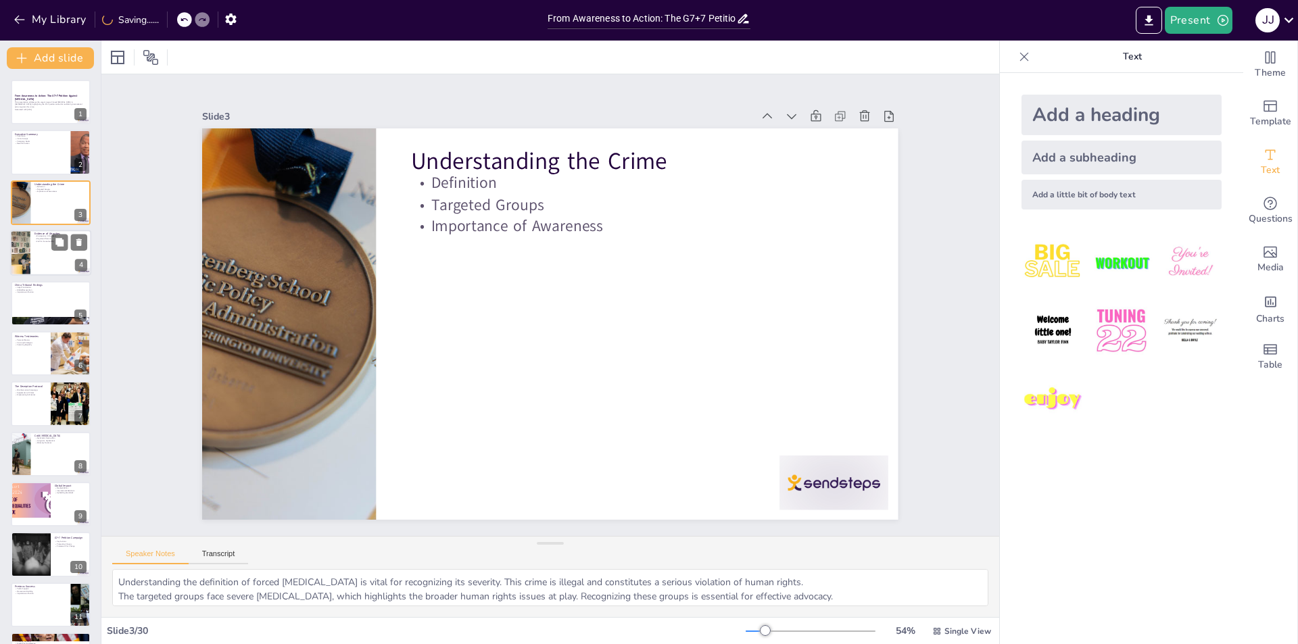
checkbox input "true"
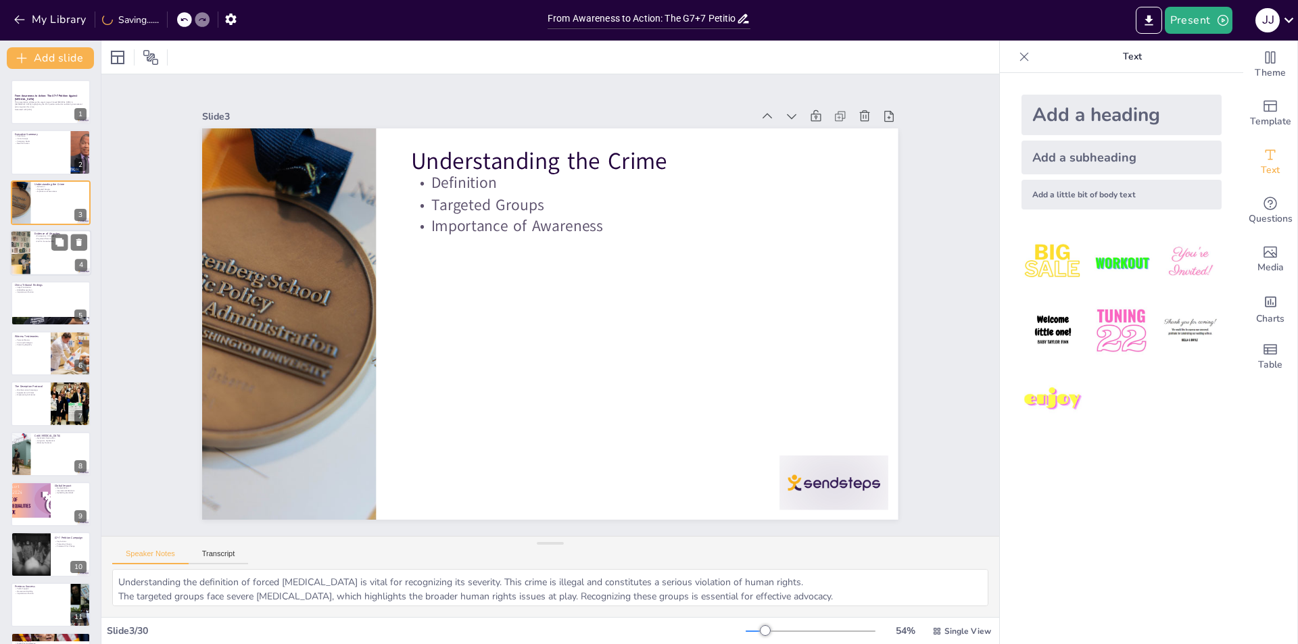
checkbox input "true"
click at [53, 263] on div at bounding box center [50, 253] width 81 height 46
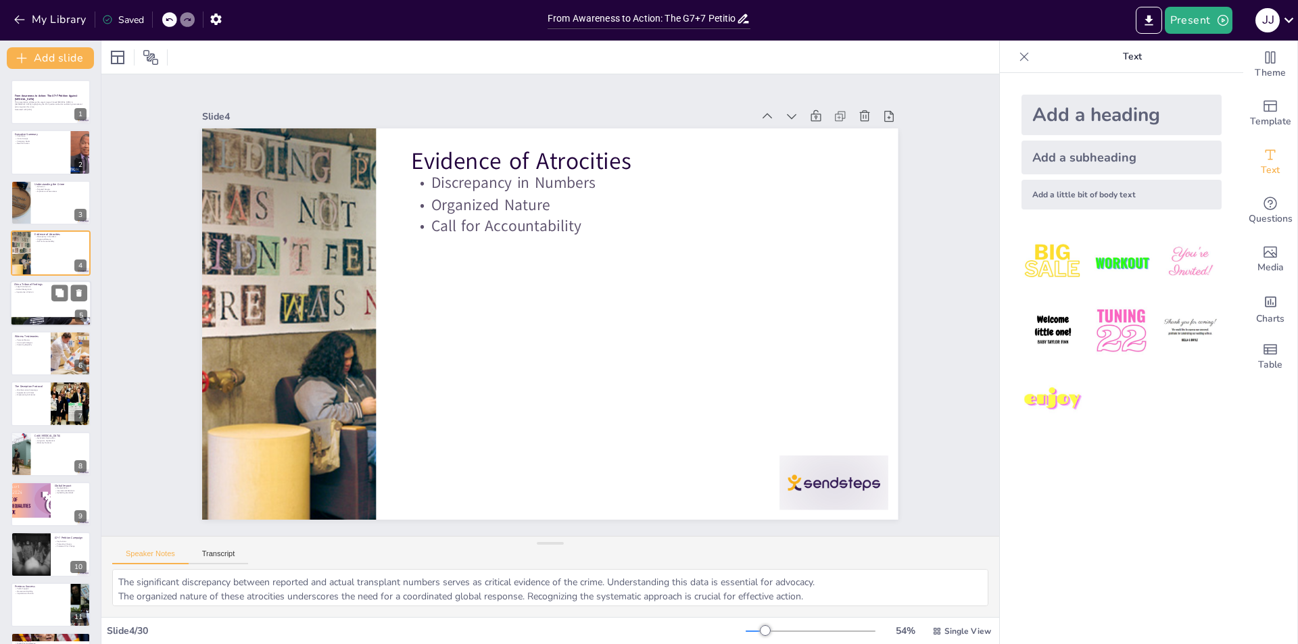
click at [53, 303] on div at bounding box center [50, 303] width 81 height 46
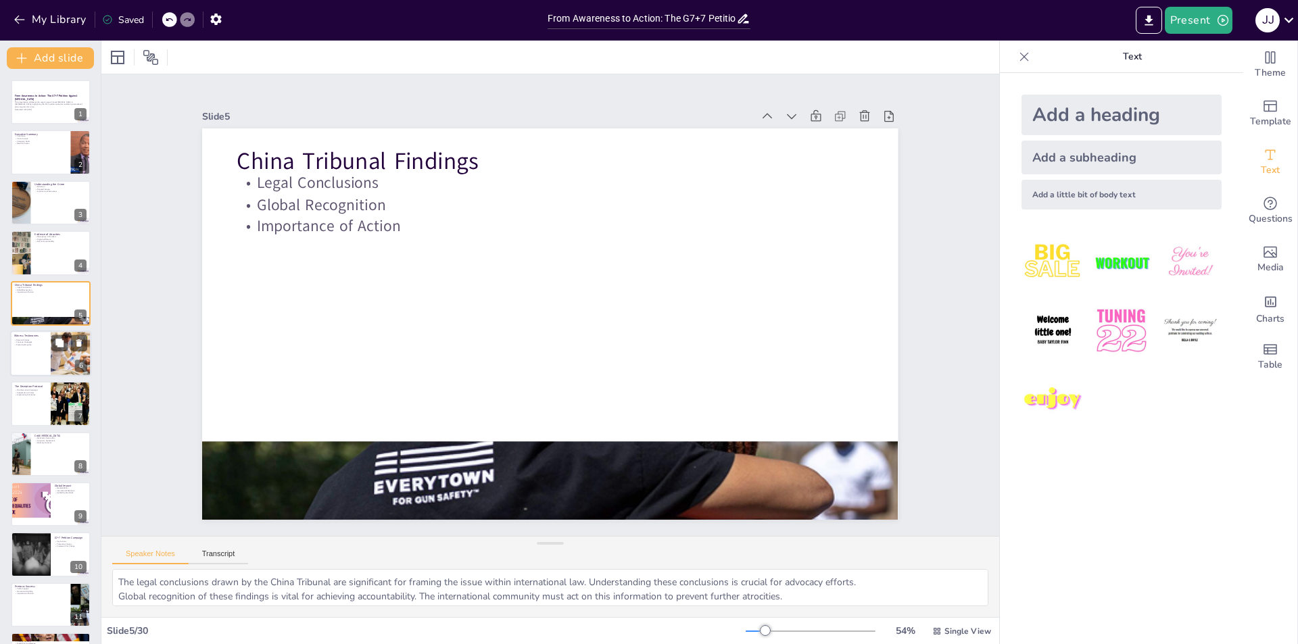
click at [68, 350] on div at bounding box center [69, 343] width 36 height 16
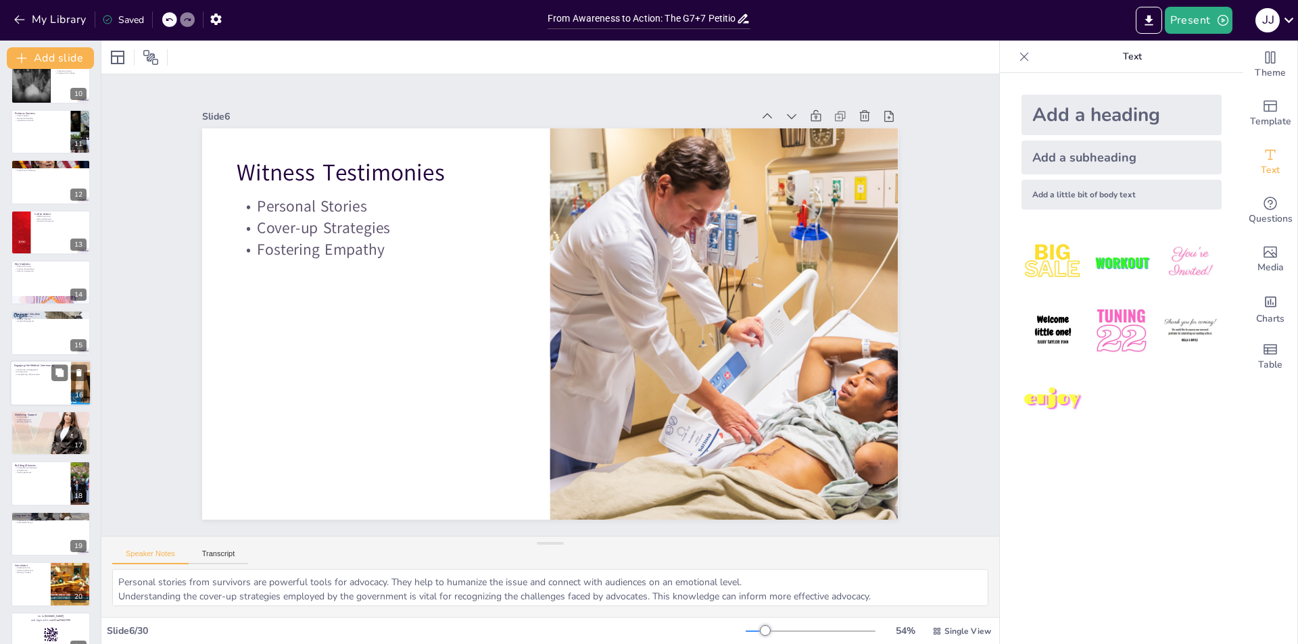
click at [44, 376] on div at bounding box center [50, 383] width 81 height 46
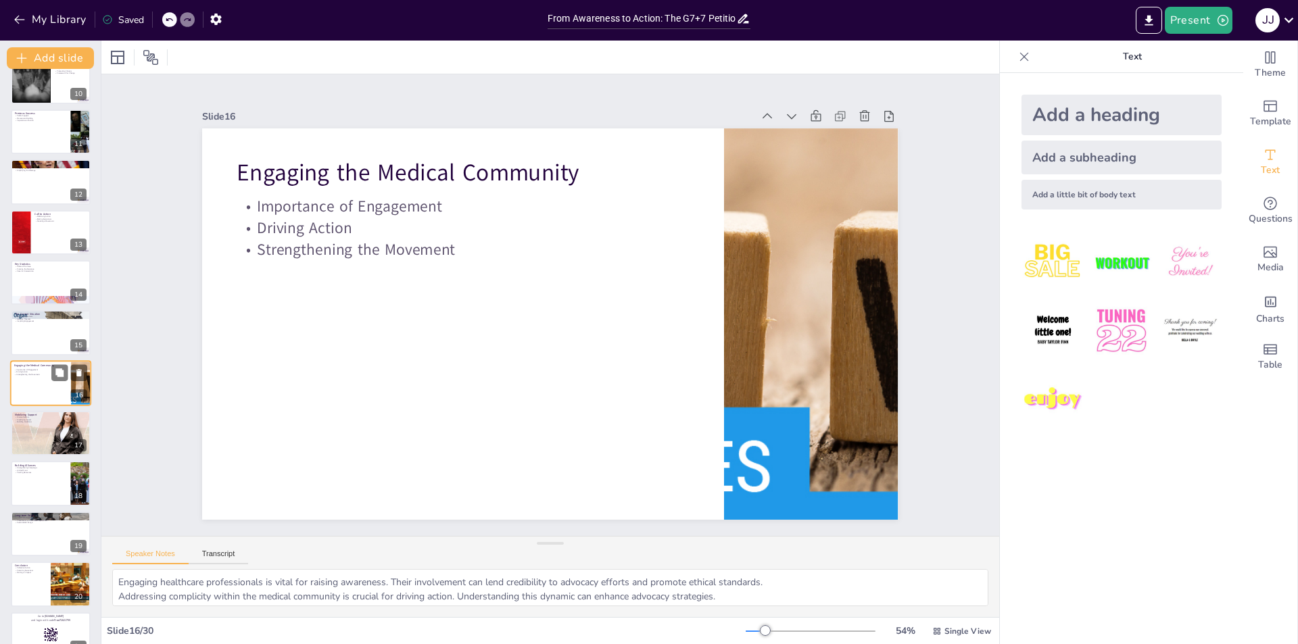
scroll to position [499, 0]
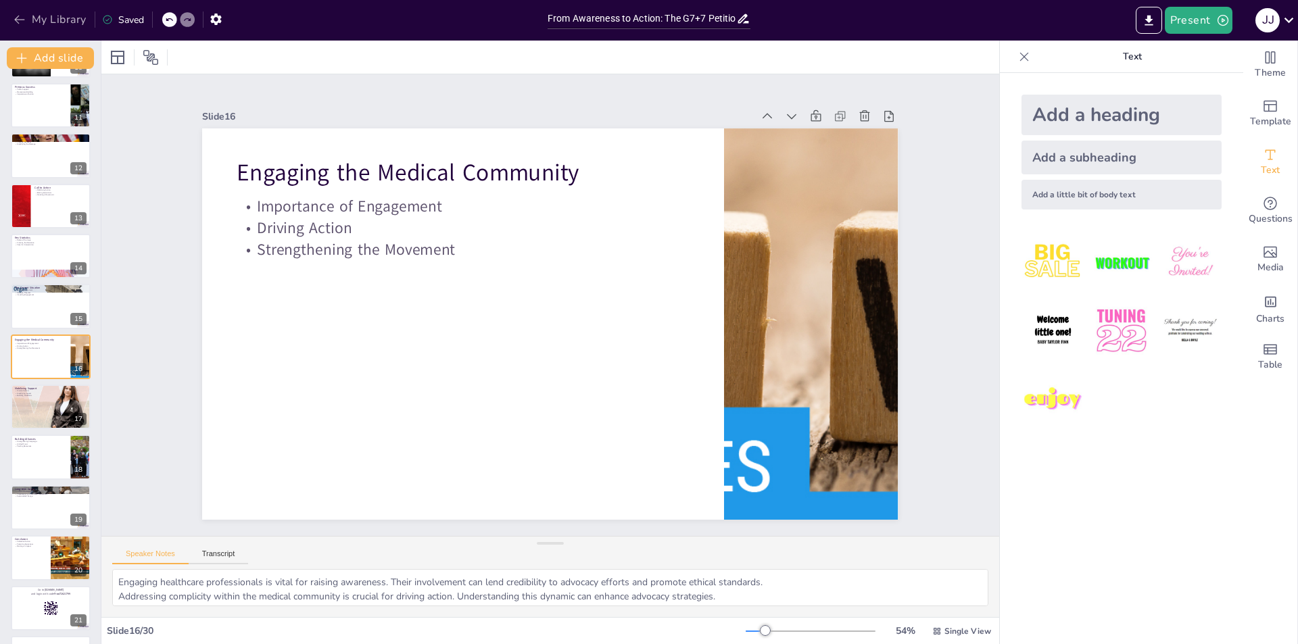
click at [29, 20] on button "My Library" at bounding box center [51, 20] width 82 height 22
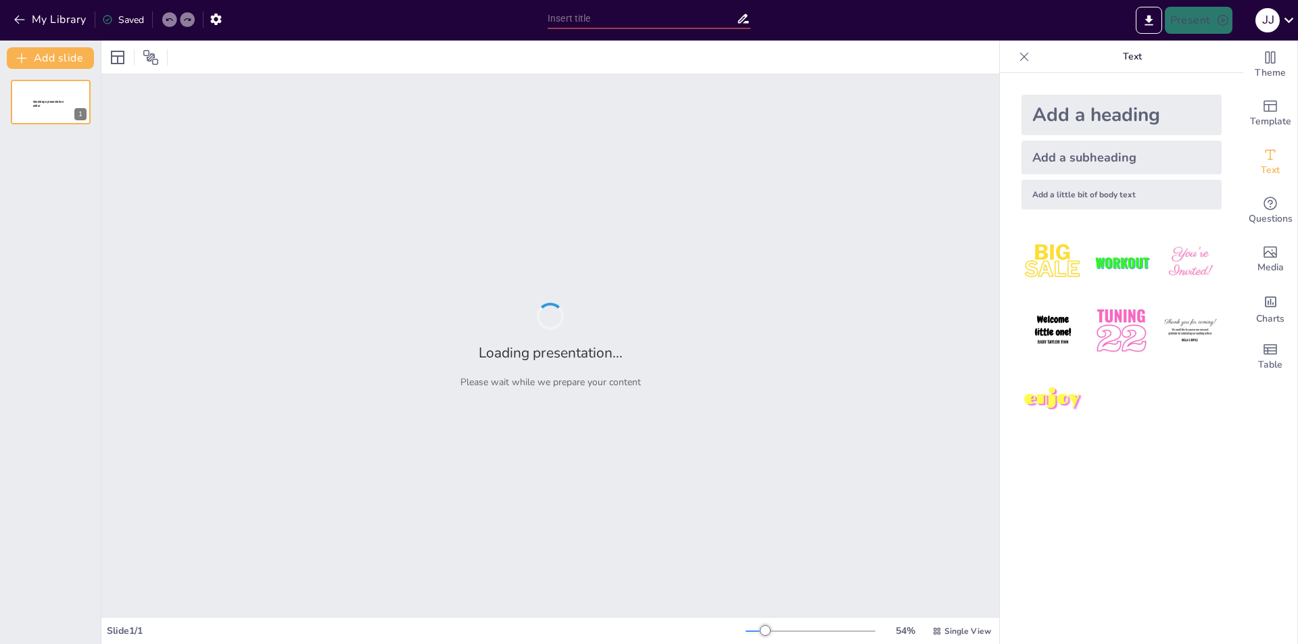
type input "From Awareness to Action: The G7+7 Petition Against [MEDICAL_DATA]"
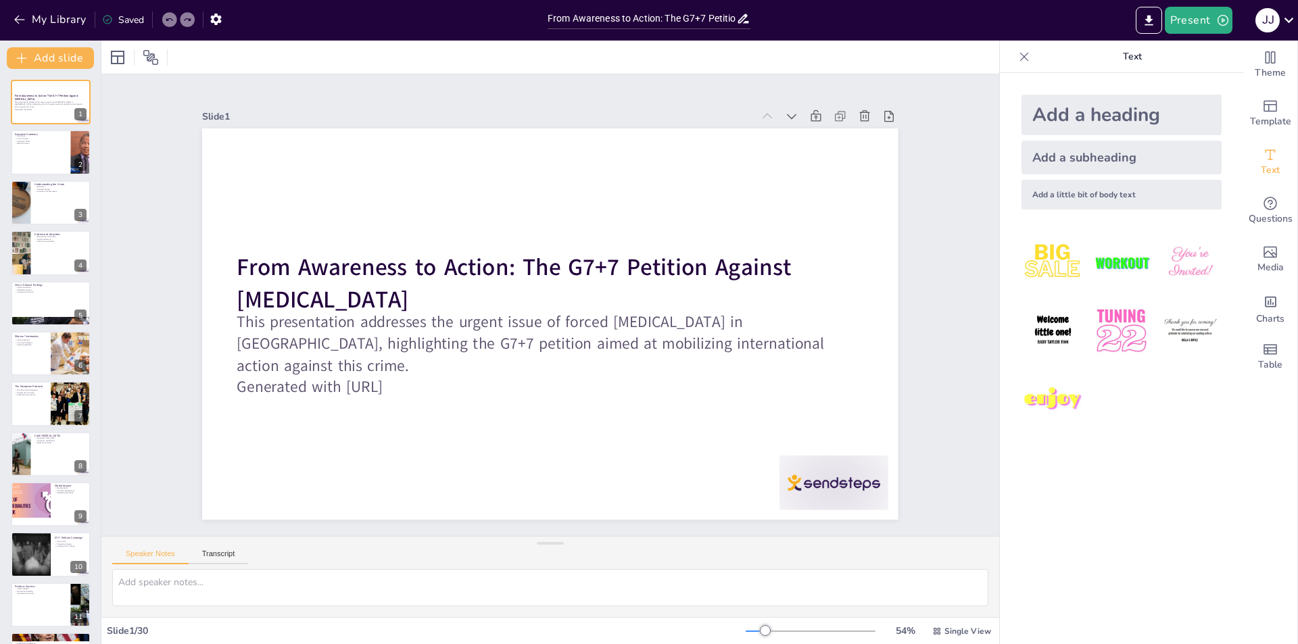
checkbox input "true"
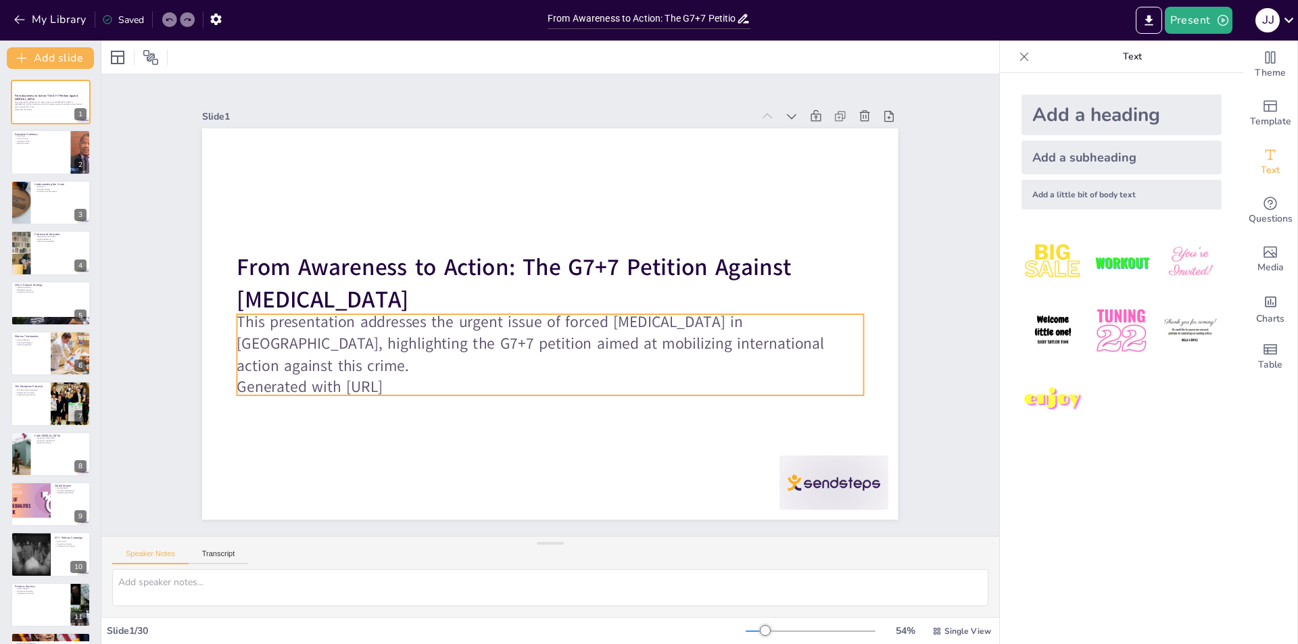
checkbox input "true"
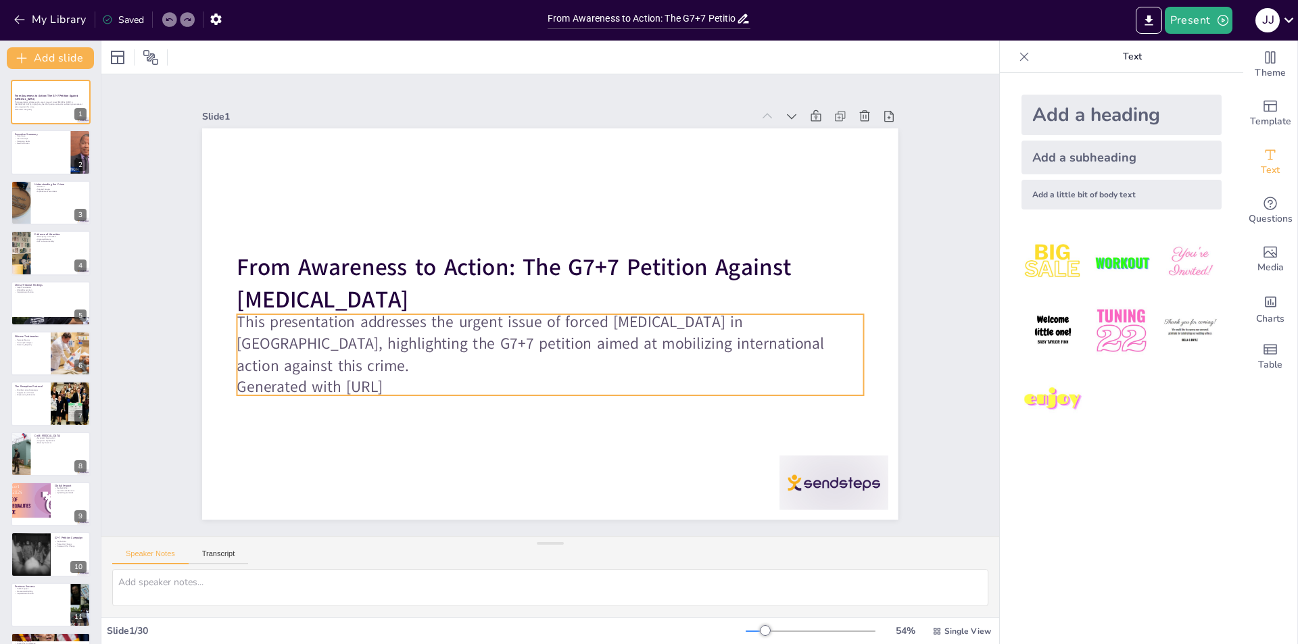
checkbox input "true"
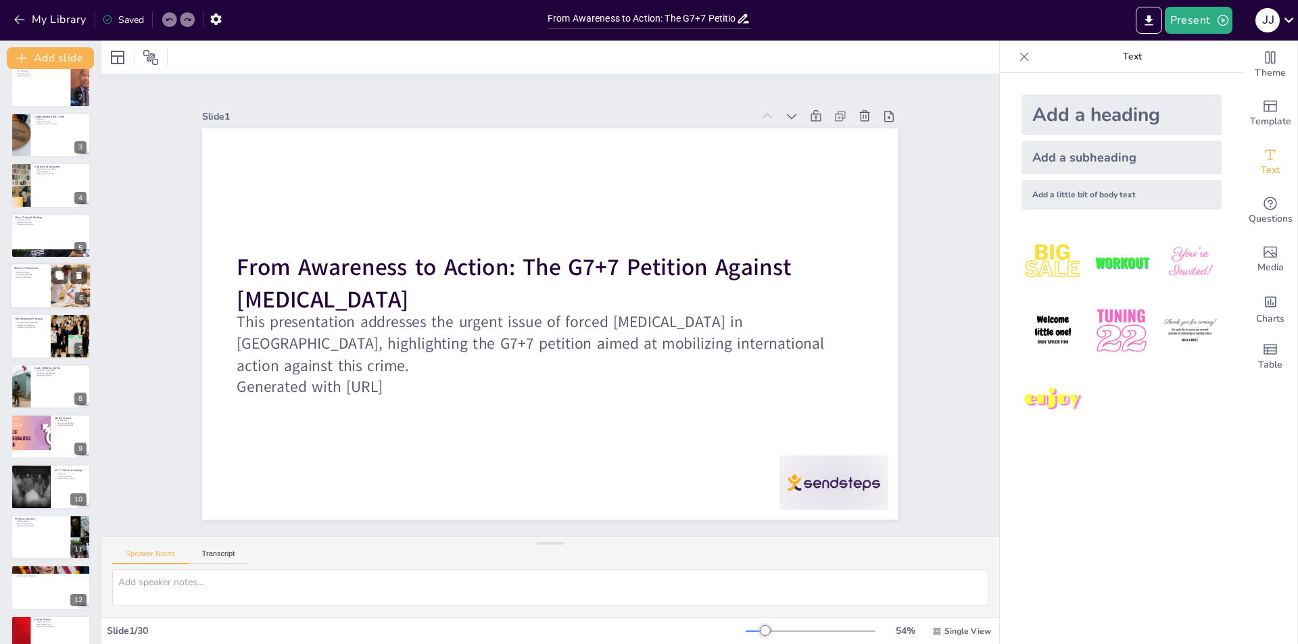
checkbox input "true"
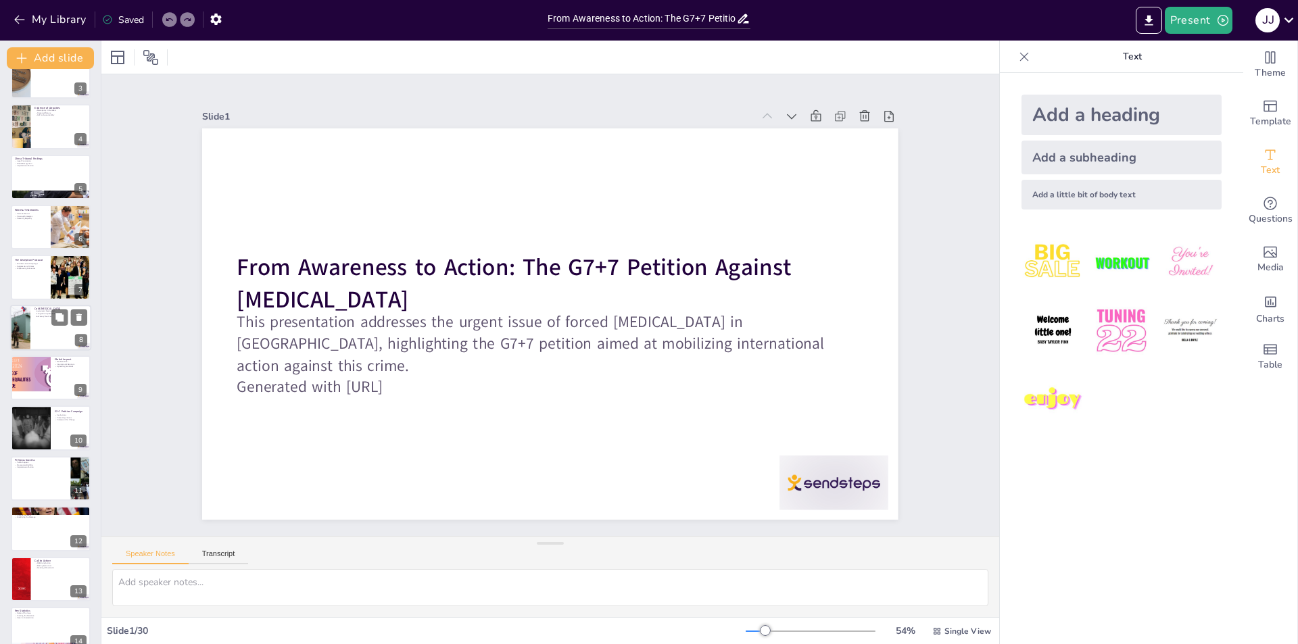
checkbox input "true"
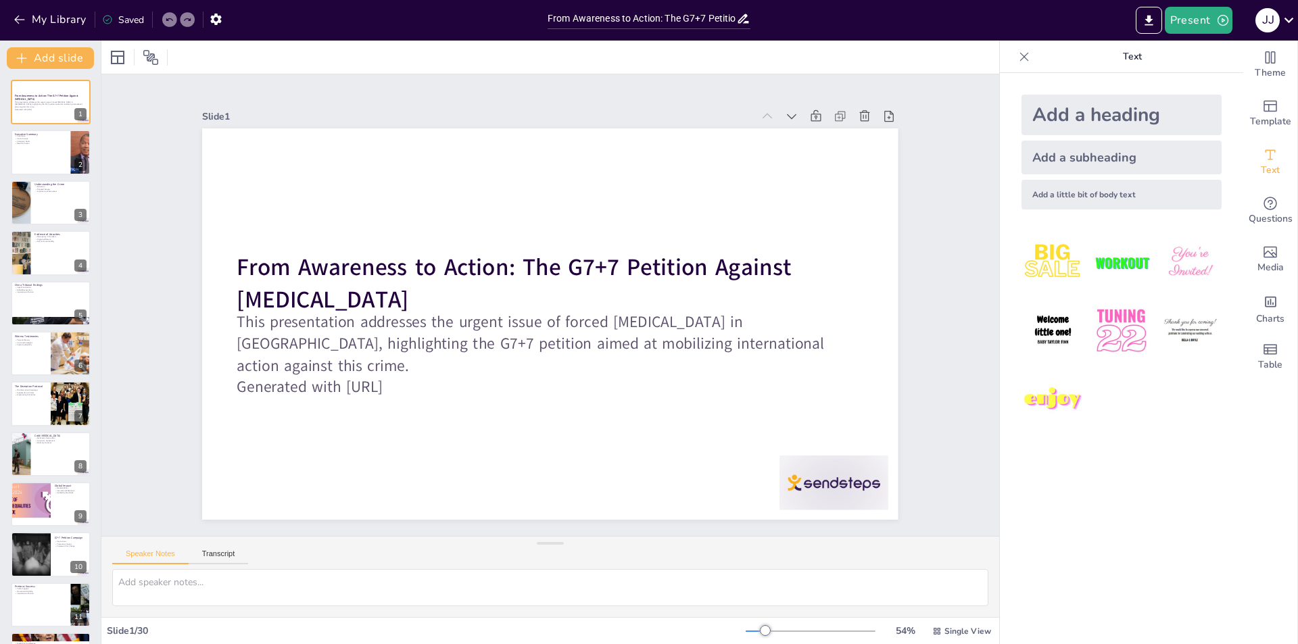
checkbox input "true"
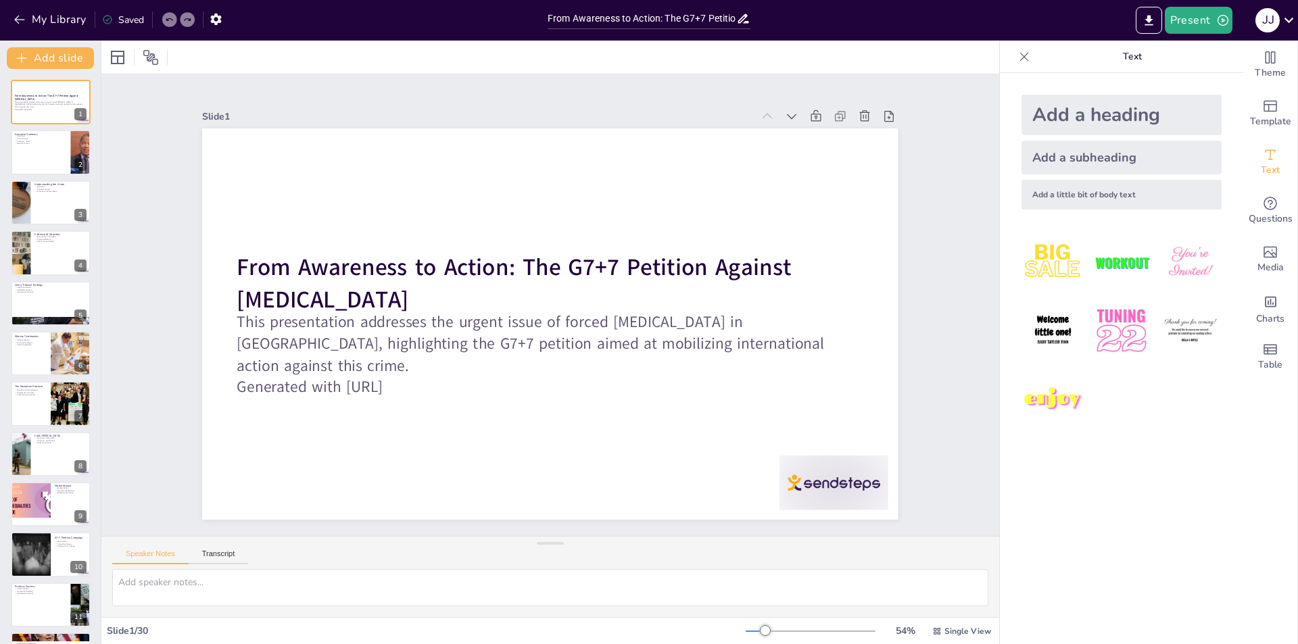
checkbox input "true"
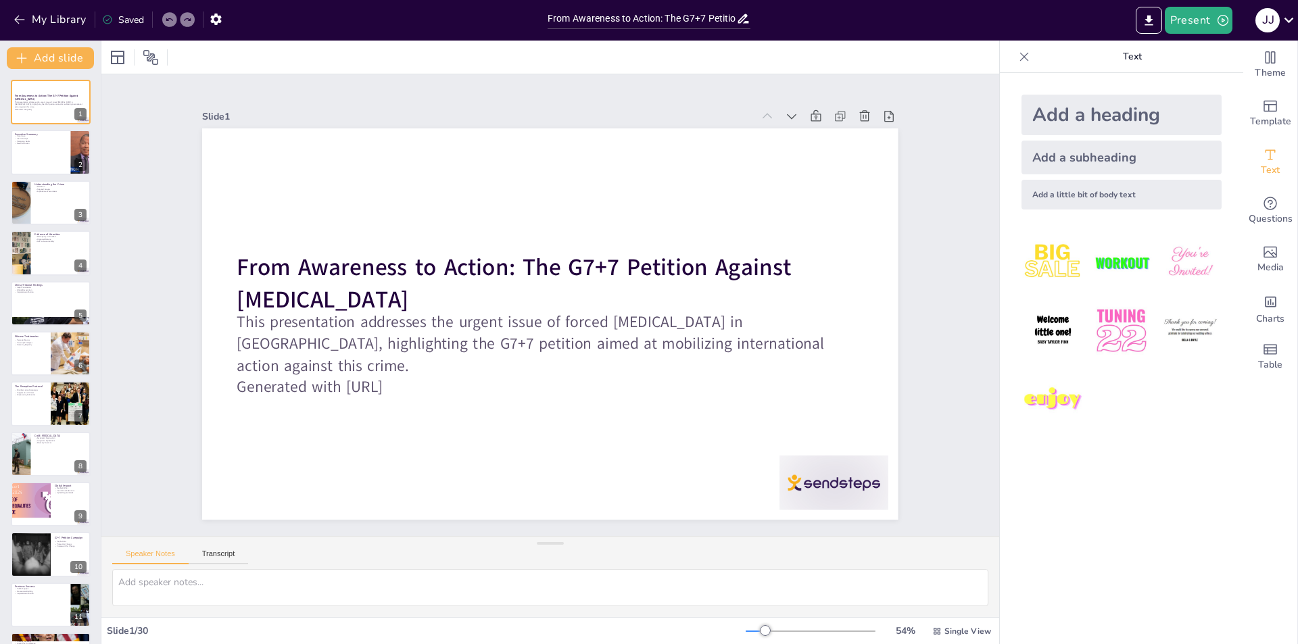
checkbox input "true"
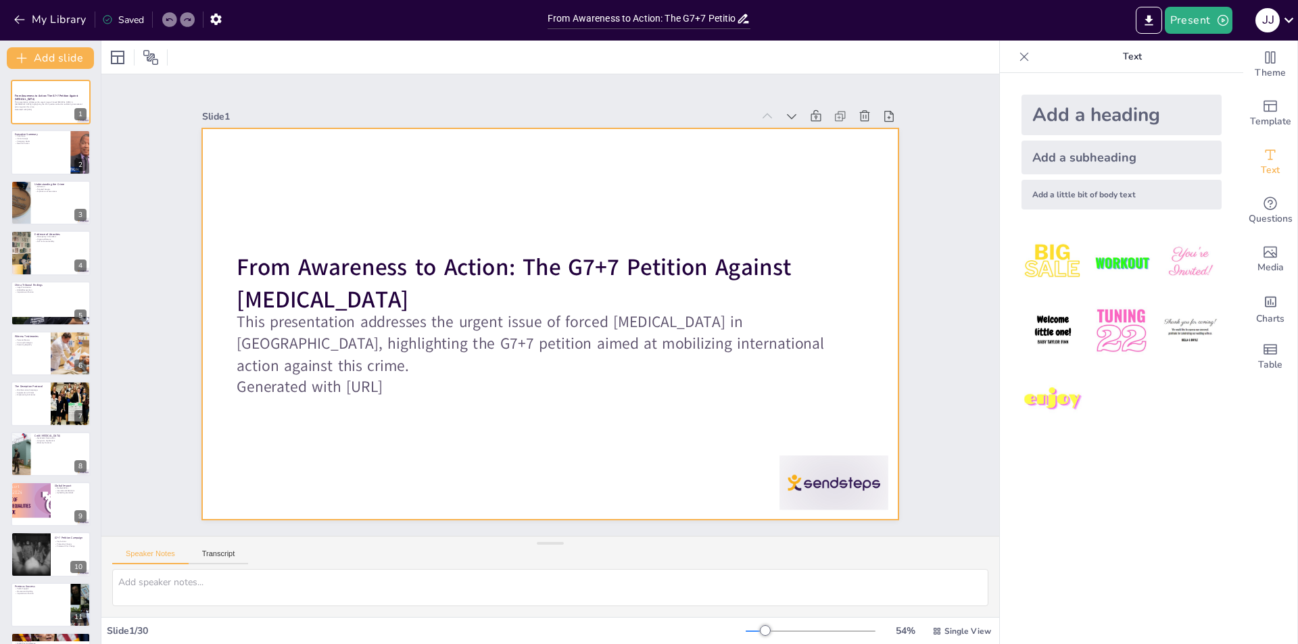
checkbox input "true"
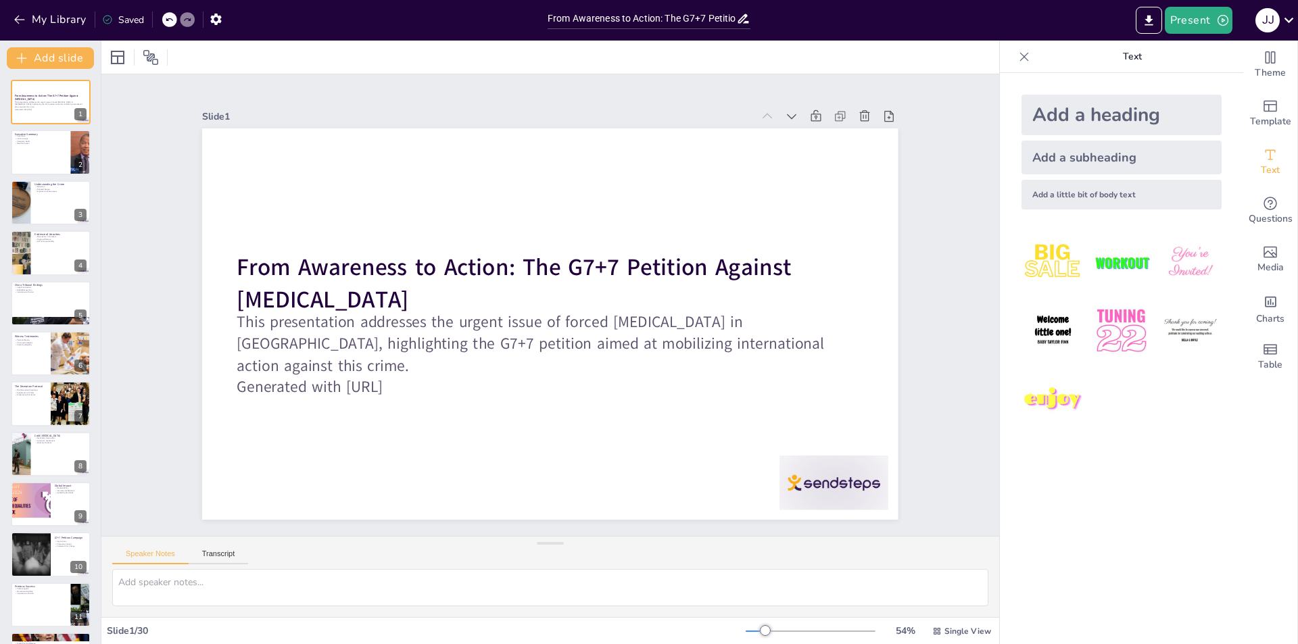
checkbox input "true"
